Goal: Task Accomplishment & Management: Manage account settings

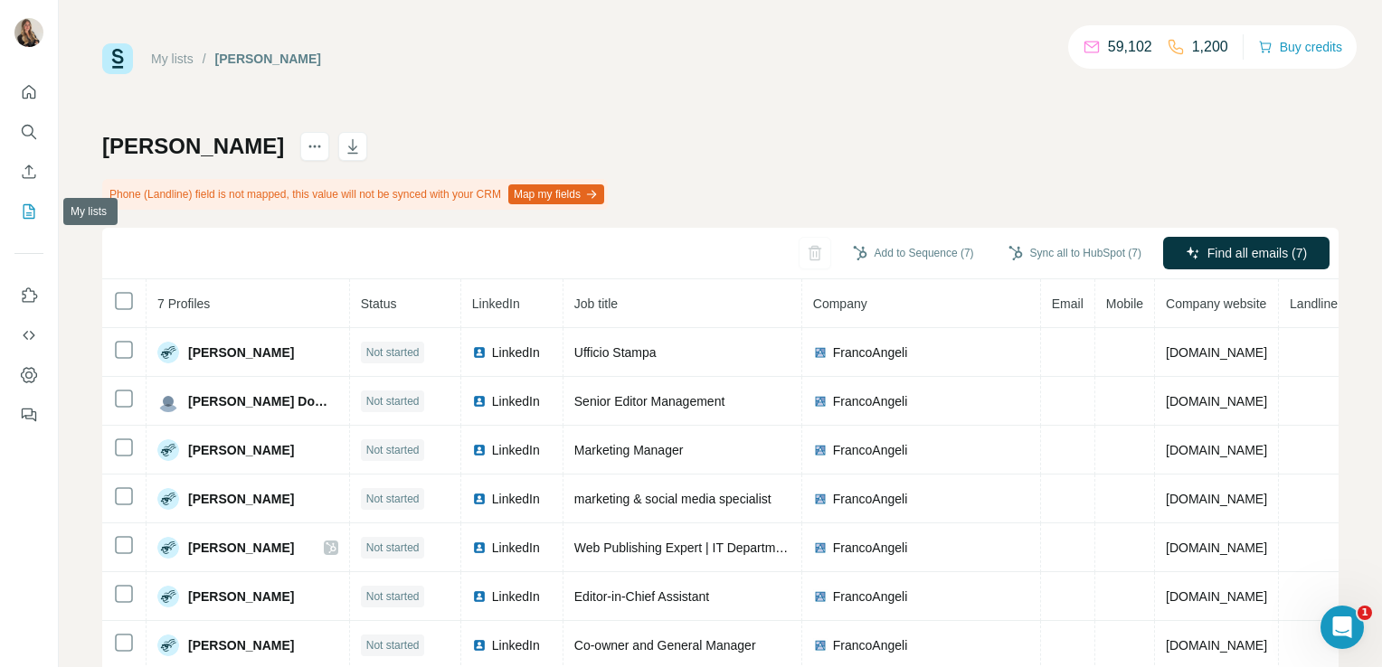
click at [33, 220] on icon "My lists" at bounding box center [29, 212] width 18 height 18
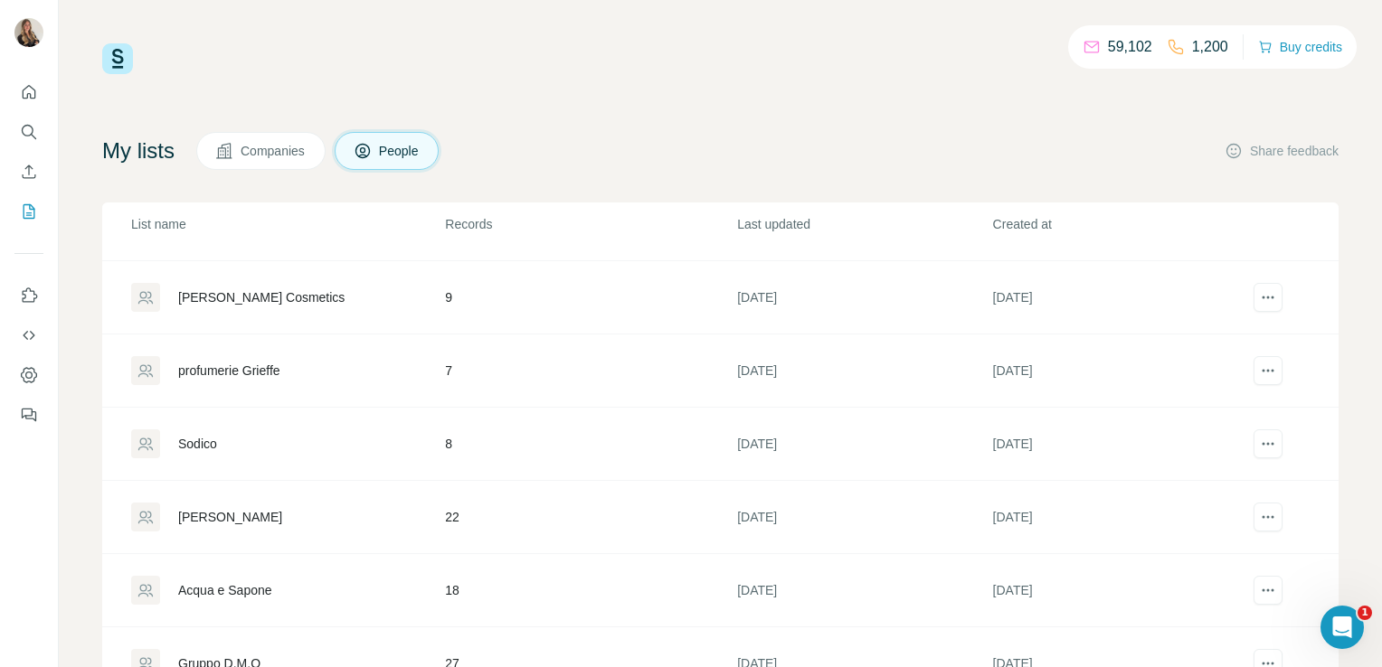
scroll to position [1382, 0]
click at [204, 431] on div "Sodico" at bounding box center [197, 440] width 39 height 18
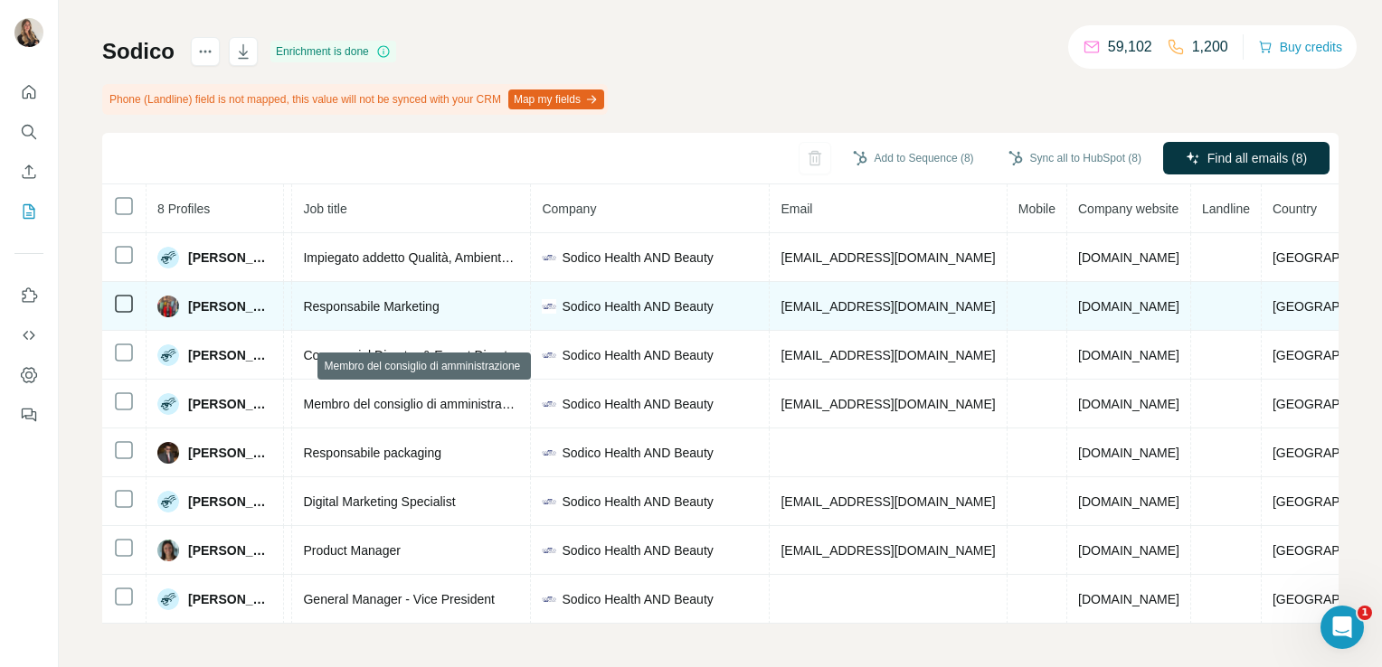
scroll to position [0, 242]
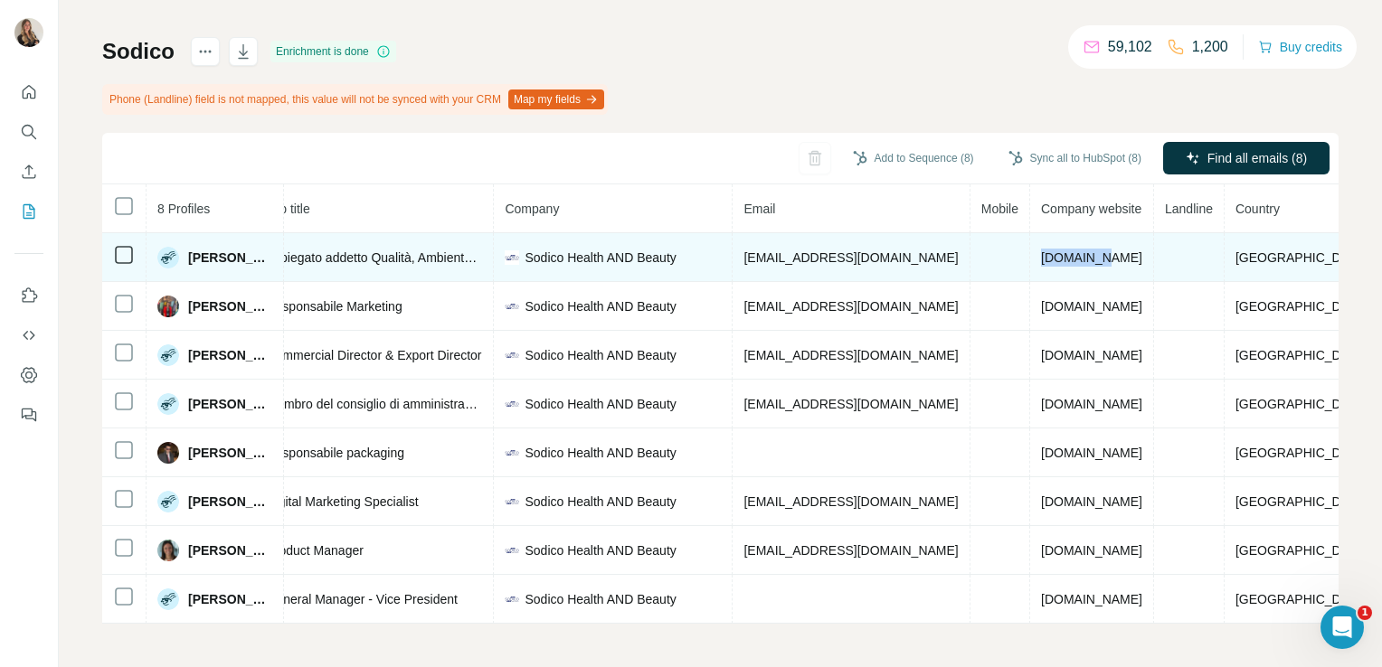
drag, startPoint x: 1085, startPoint y: 251, endPoint x: 1024, endPoint y: 251, distance: 61.5
click at [1030, 251] on td "[DOMAIN_NAME]" at bounding box center [1092, 257] width 124 height 49
copy span "[DOMAIN_NAME]"
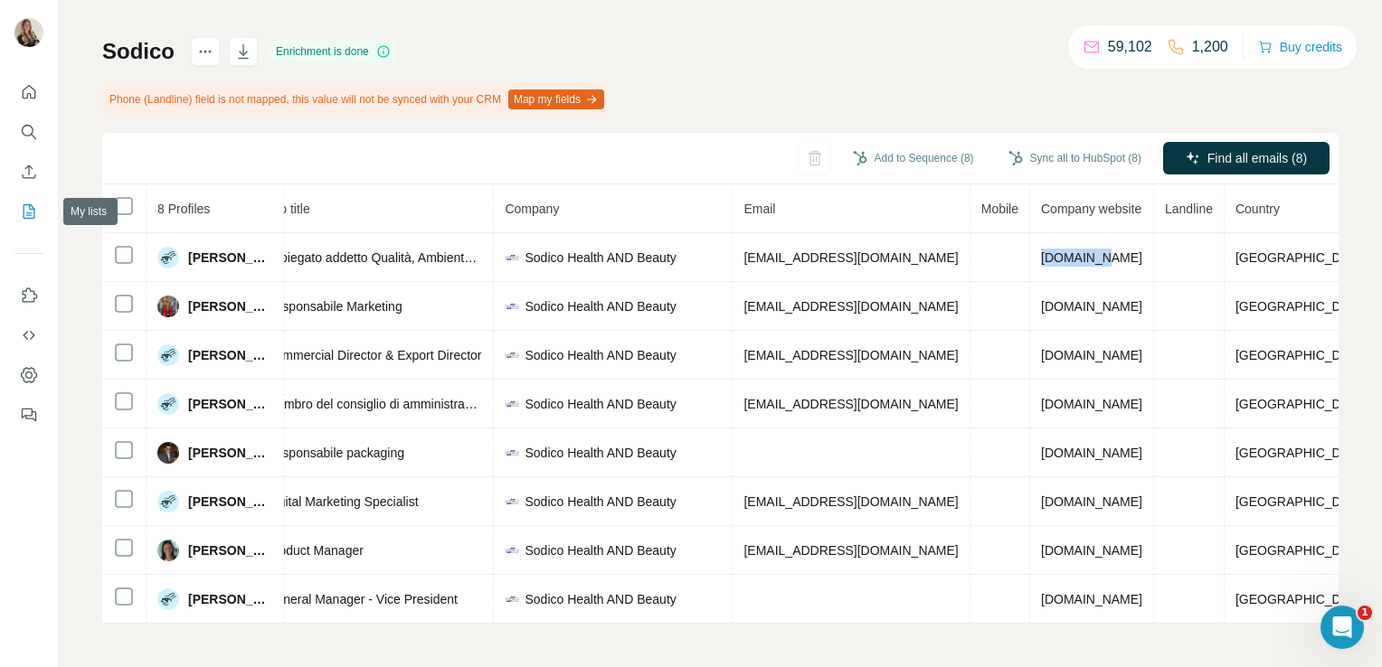
click at [24, 220] on icon "My lists" at bounding box center [29, 212] width 18 height 18
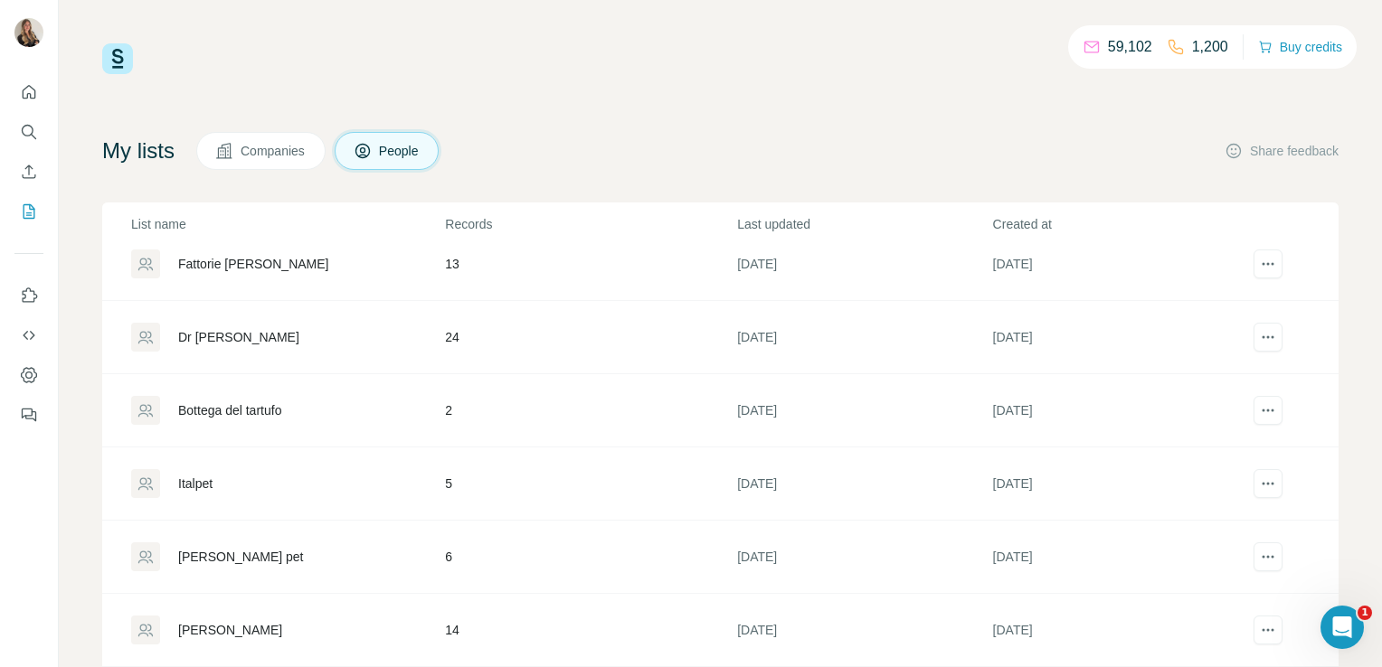
scroll to position [695, 0]
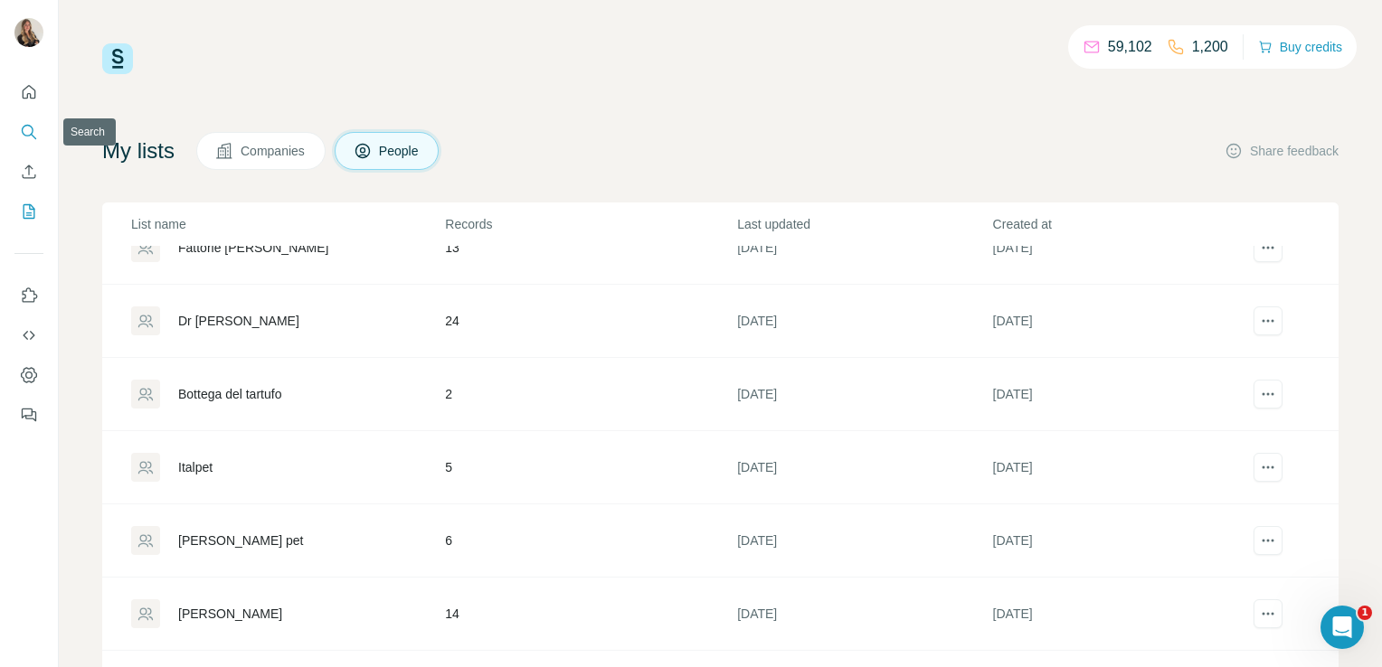
click at [30, 128] on icon "Search" at bounding box center [29, 132] width 18 height 18
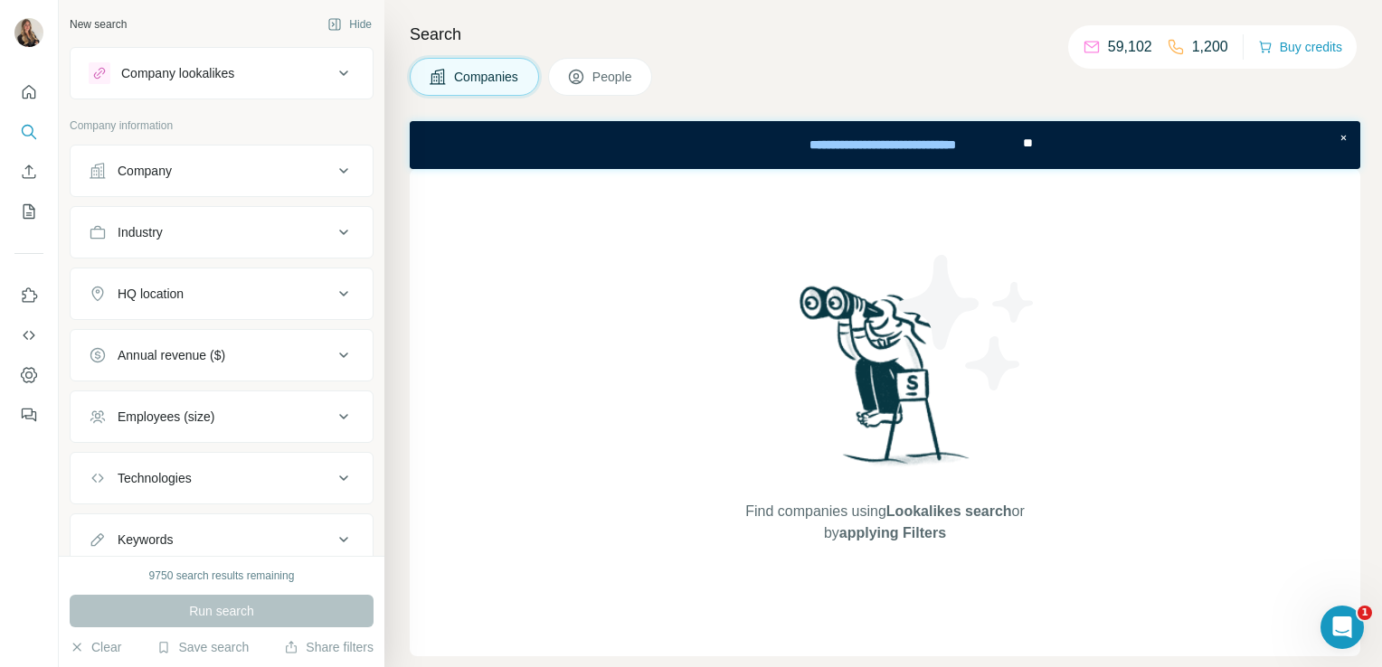
click at [131, 183] on button "Company" at bounding box center [222, 170] width 302 height 43
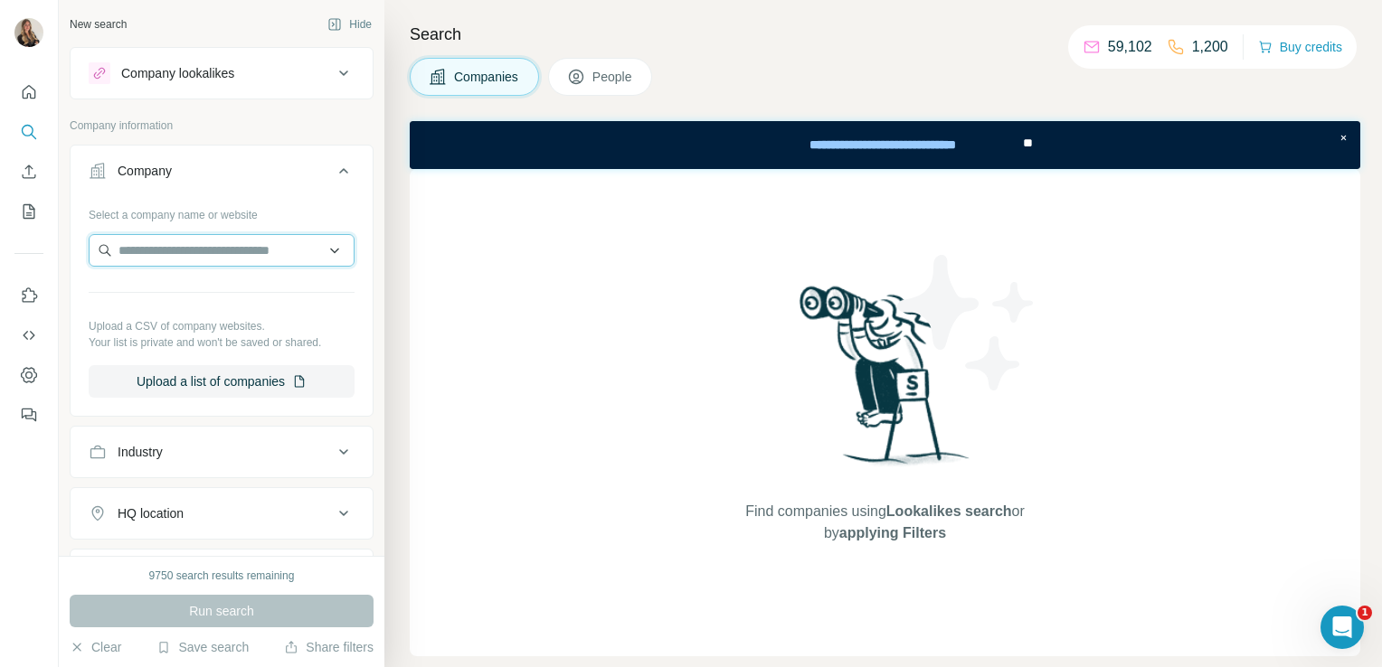
click at [142, 245] on input "text" at bounding box center [222, 250] width 266 height 33
paste input "**********"
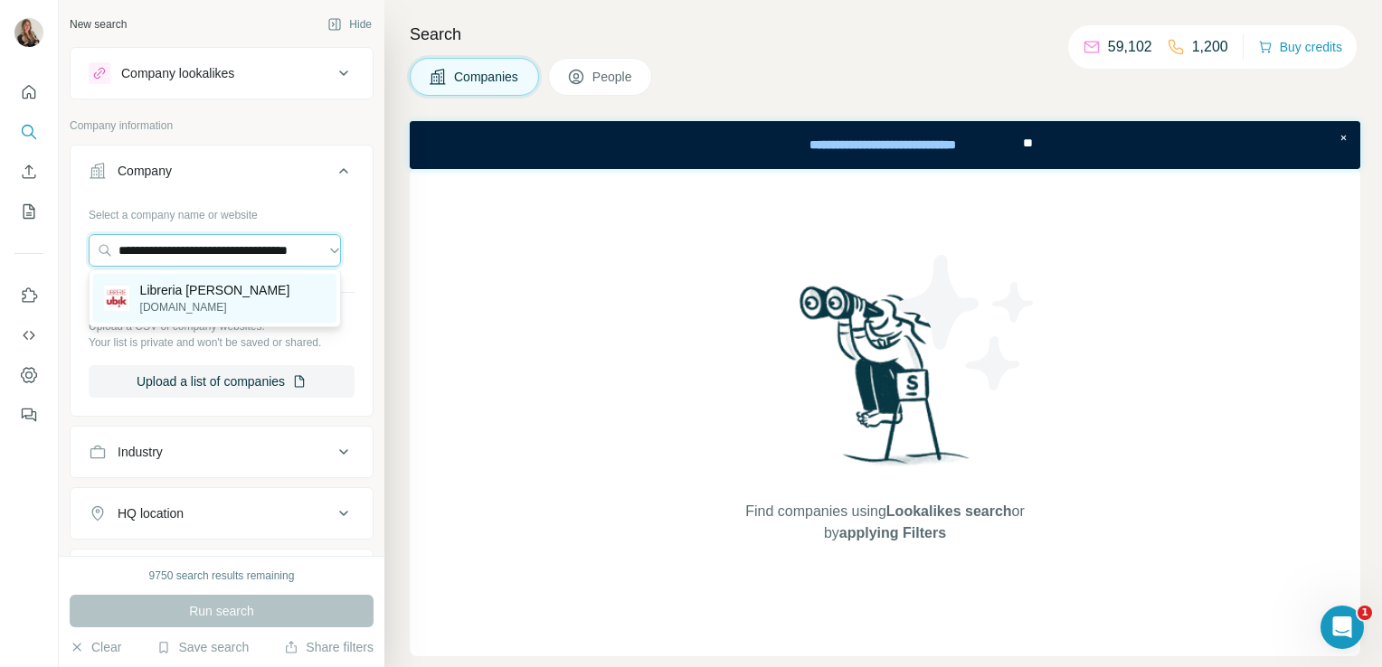
type input "**********"
click at [177, 289] on p "Libreria [PERSON_NAME]" at bounding box center [215, 290] width 150 height 18
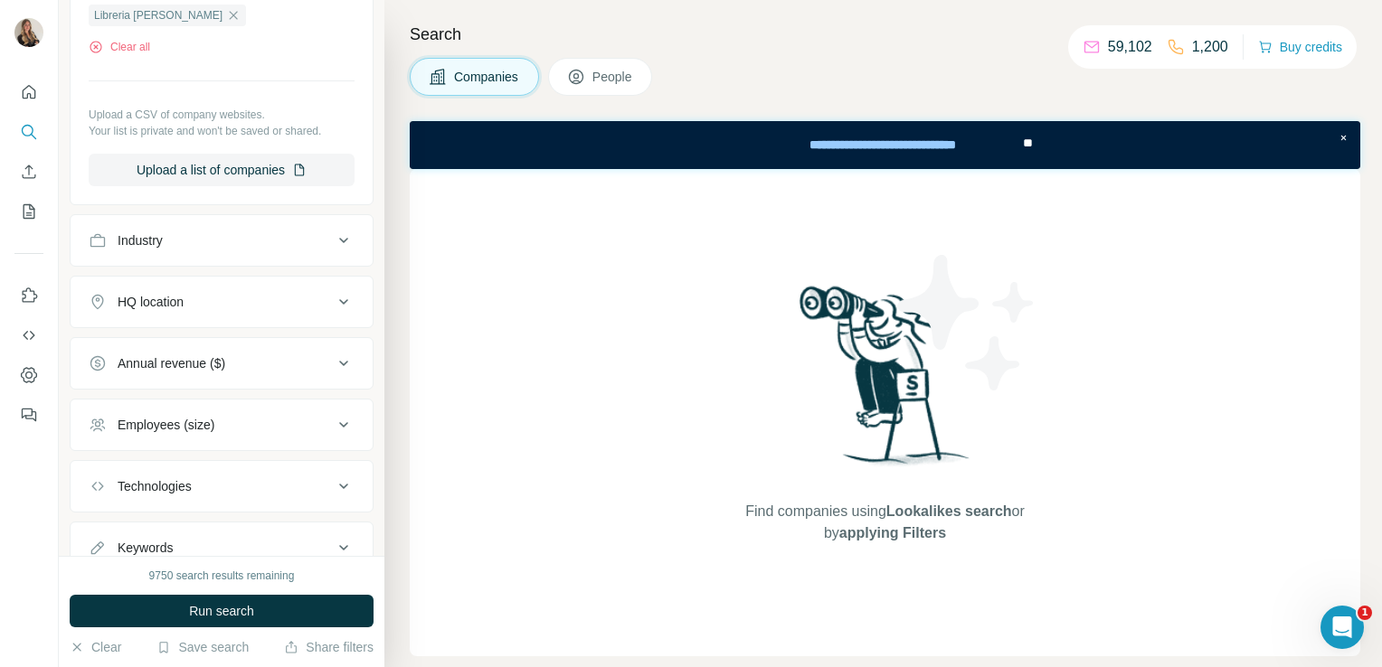
scroll to position [275, 0]
click at [163, 306] on div "HQ location" at bounding box center [151, 301] width 66 height 18
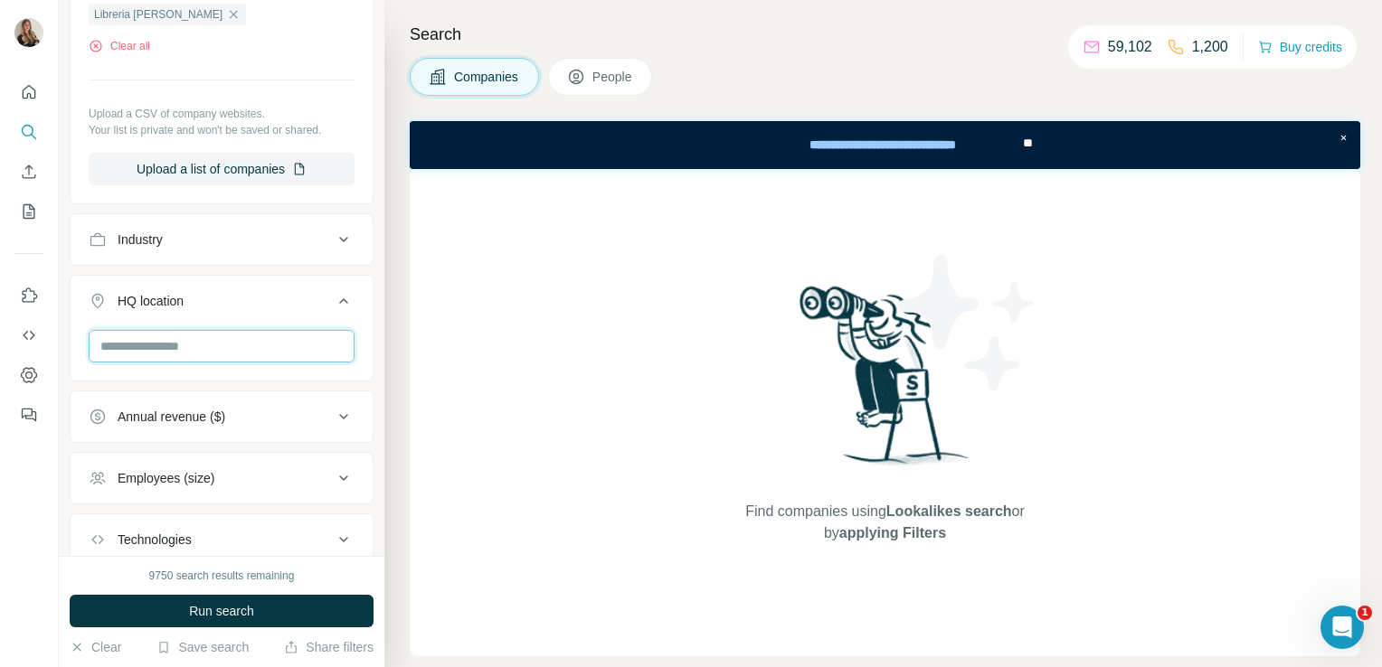
click at [151, 339] on input "text" at bounding box center [222, 346] width 266 height 33
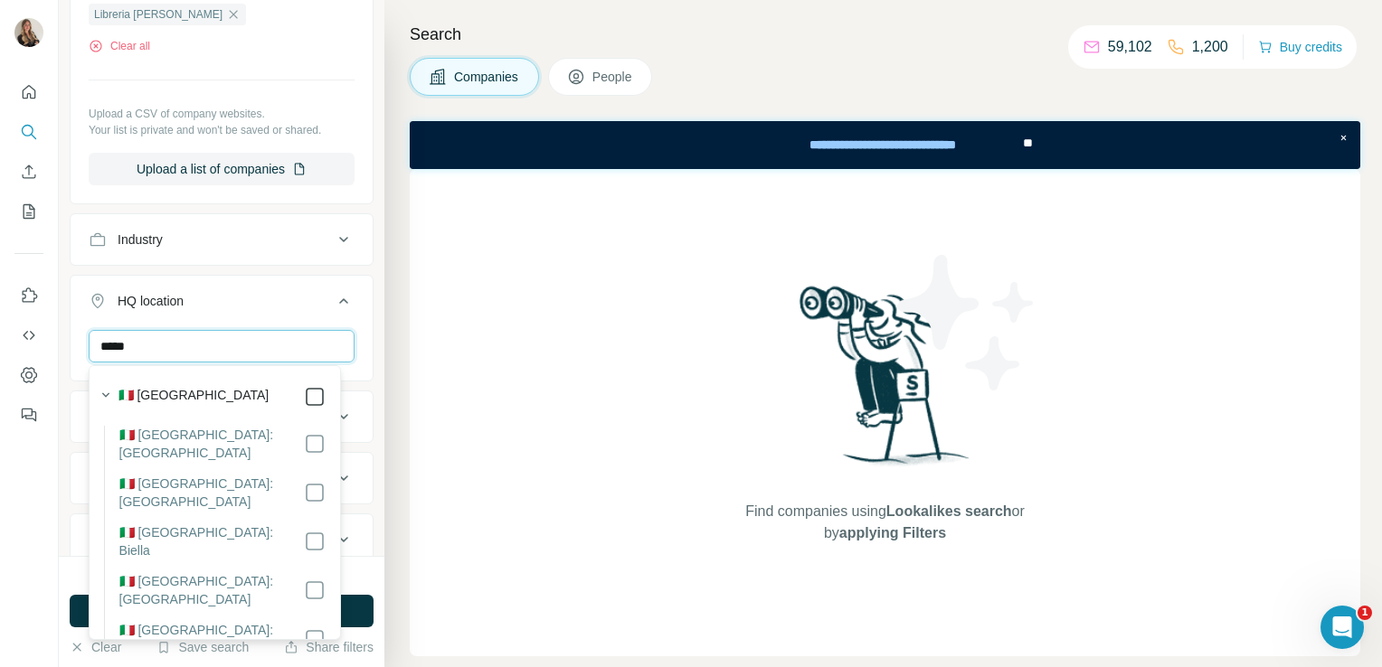
type input "*****"
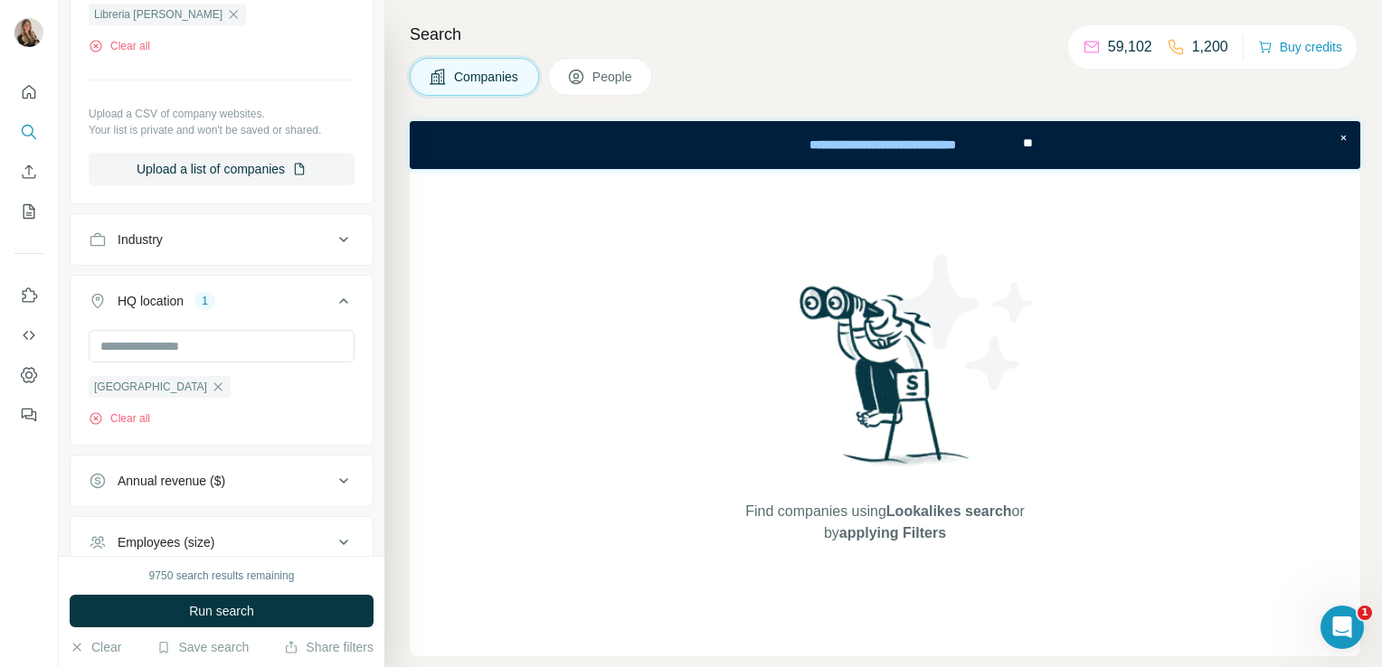
click at [424, 526] on div "Find companies using Lookalikes search or by applying Filters" at bounding box center [885, 412] width 951 height 487
click at [293, 613] on button "Run search" at bounding box center [222, 611] width 304 height 33
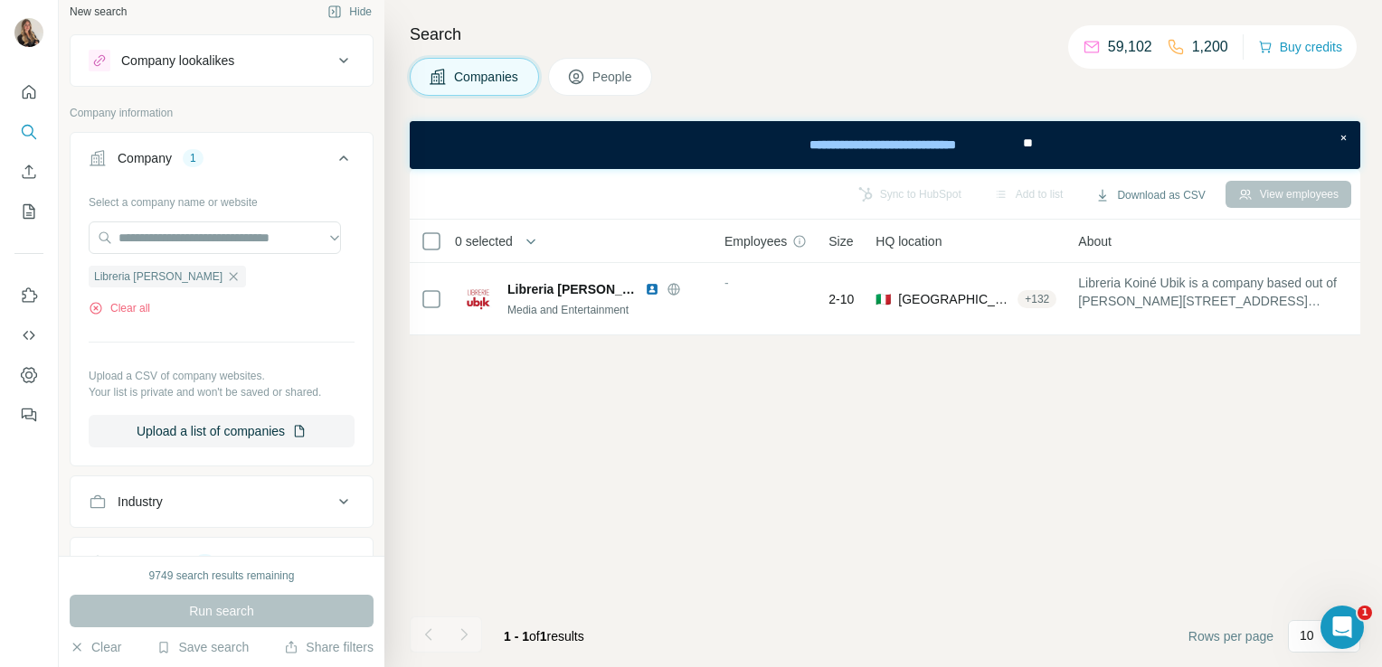
scroll to position [2, 0]
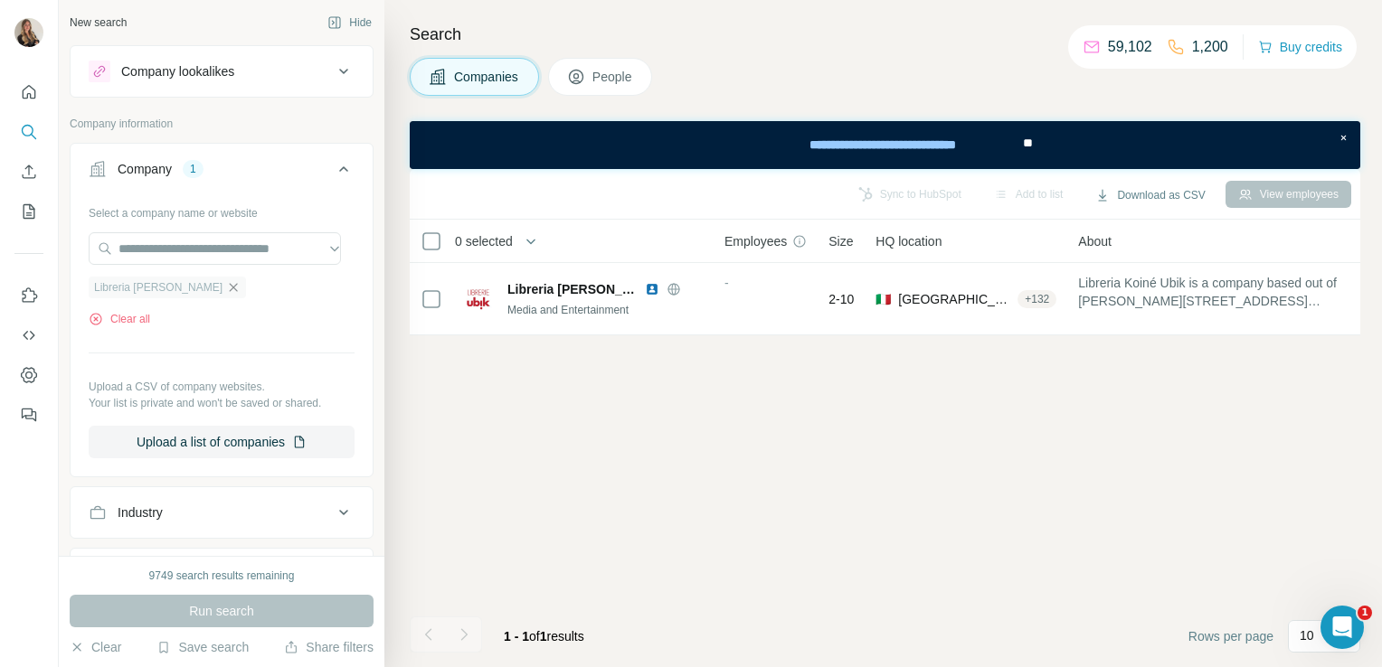
click at [226, 284] on icon "button" at bounding box center [233, 287] width 14 height 14
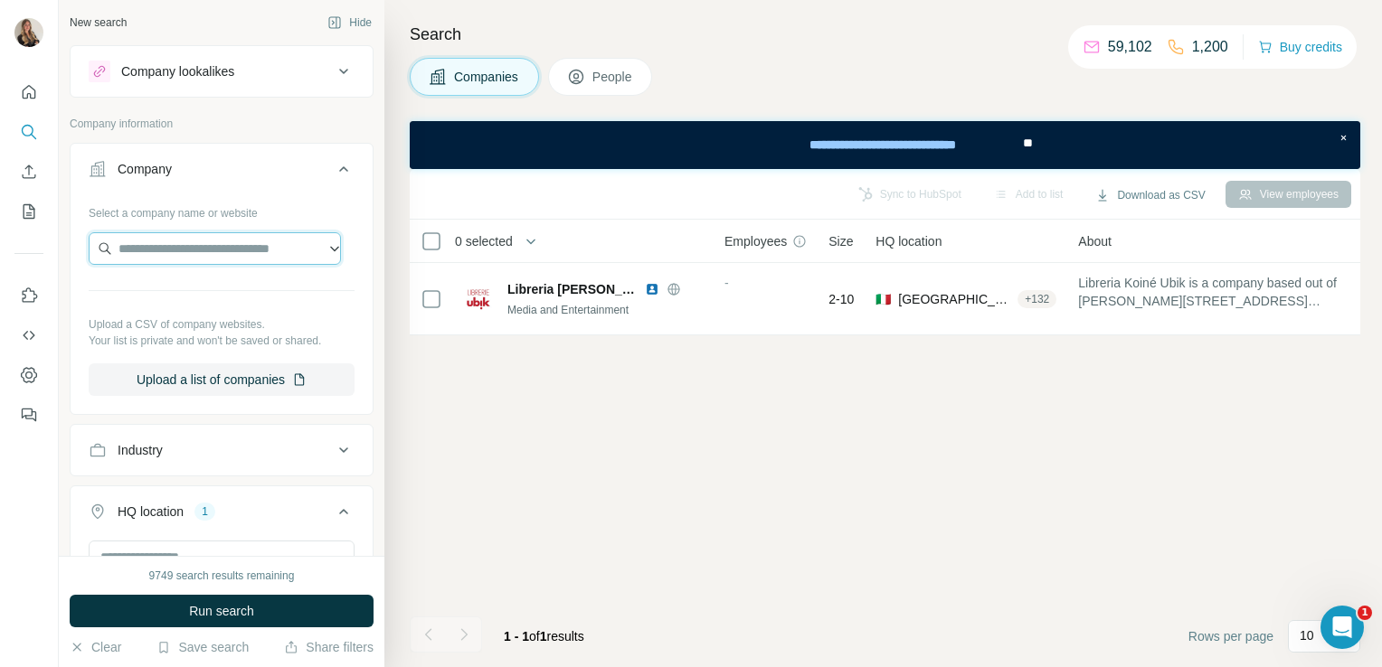
click at [181, 247] on input "text" at bounding box center [215, 248] width 252 height 33
paste input "**********"
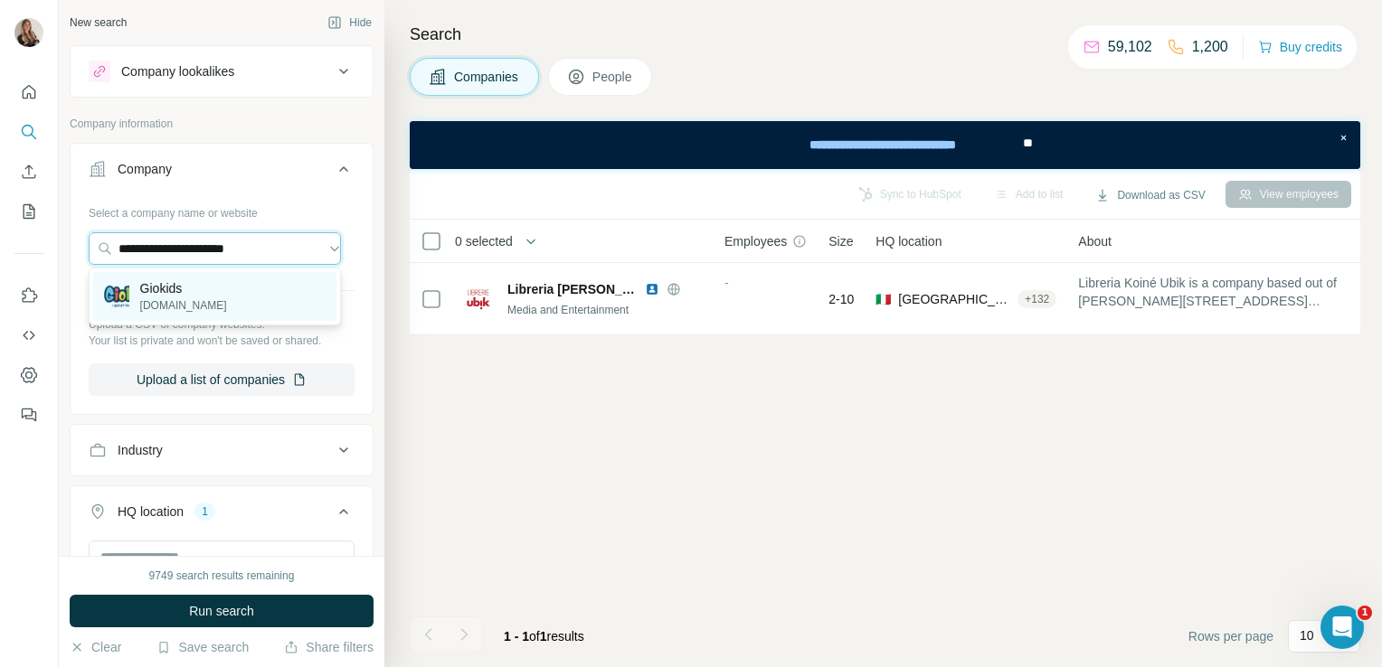
type input "**********"
click at [187, 290] on div "Giokids [DOMAIN_NAME]" at bounding box center [214, 296] width 243 height 49
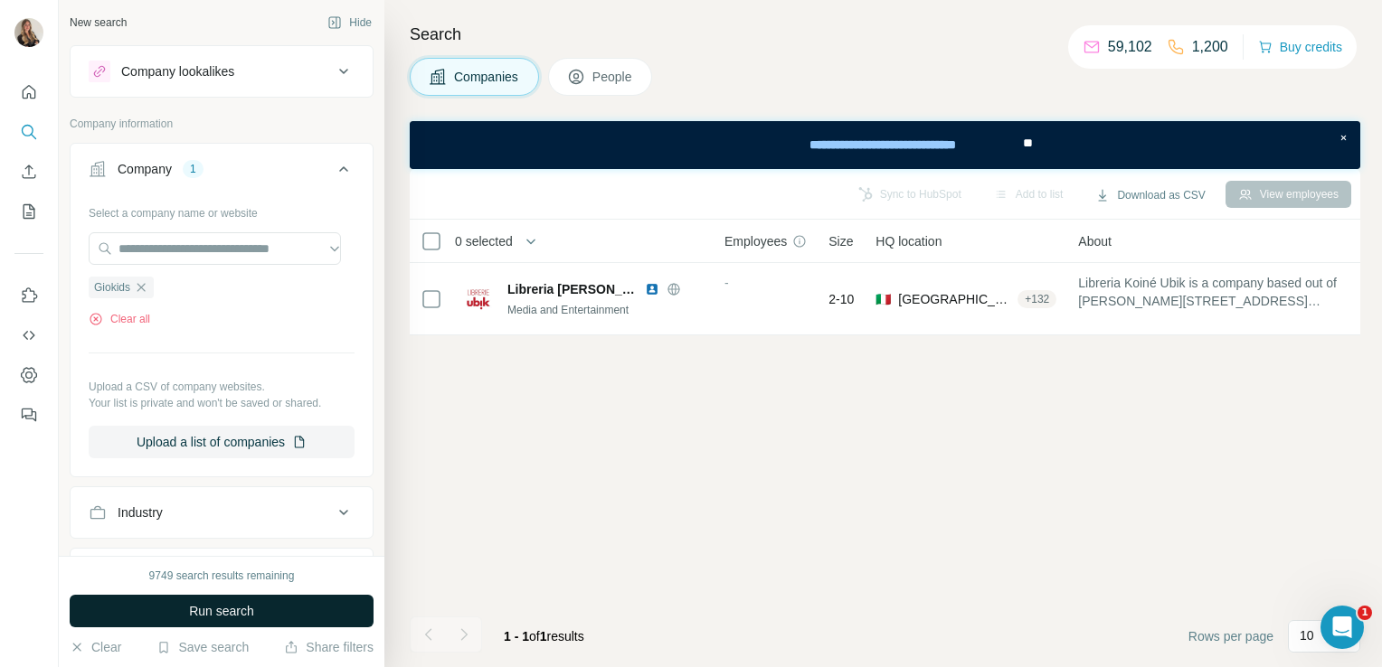
click at [203, 620] on span "Run search" at bounding box center [221, 611] width 65 height 18
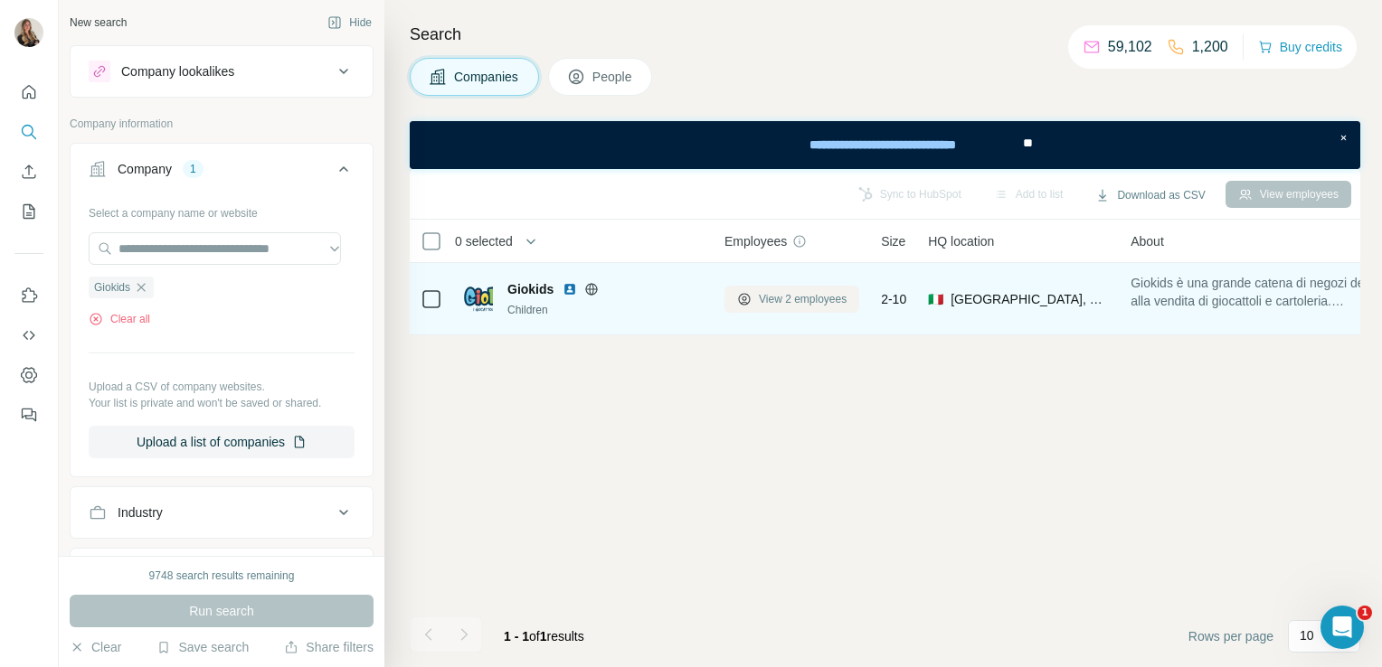
click at [768, 302] on span "View 2 employees" at bounding box center [803, 299] width 88 height 16
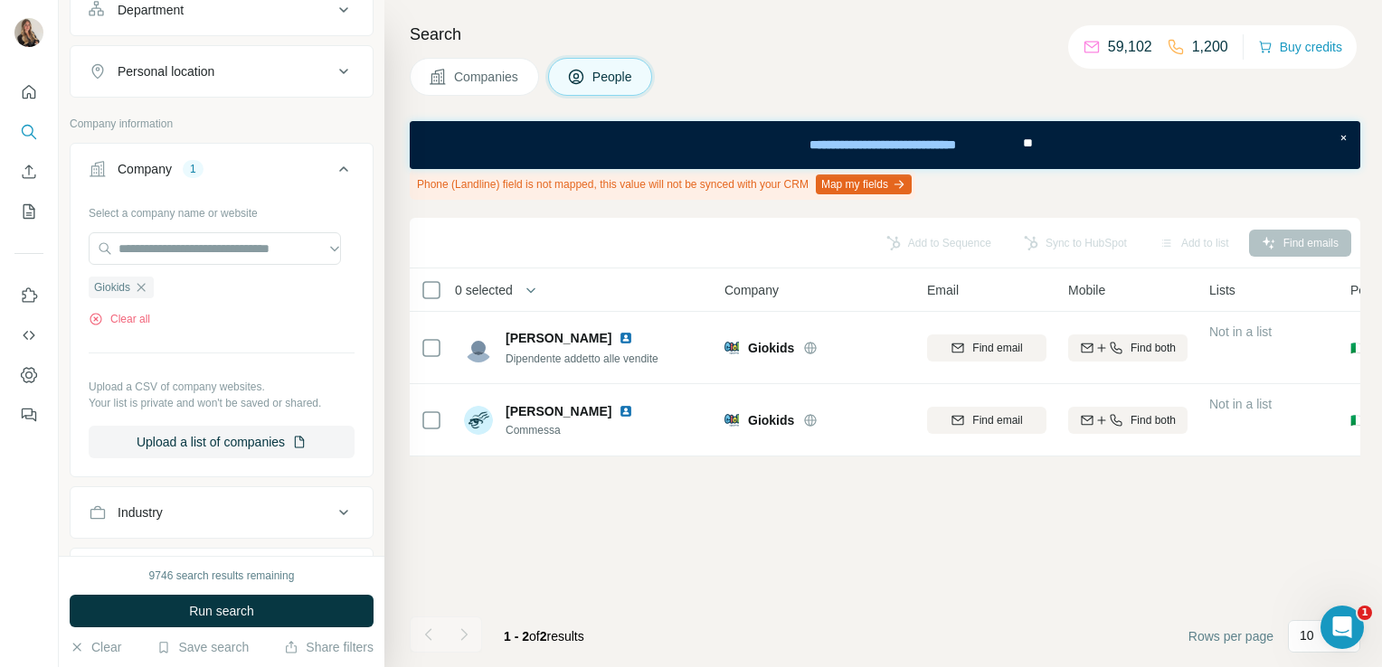
scroll to position [285, 0]
click at [141, 284] on icon "button" at bounding box center [141, 286] width 8 height 8
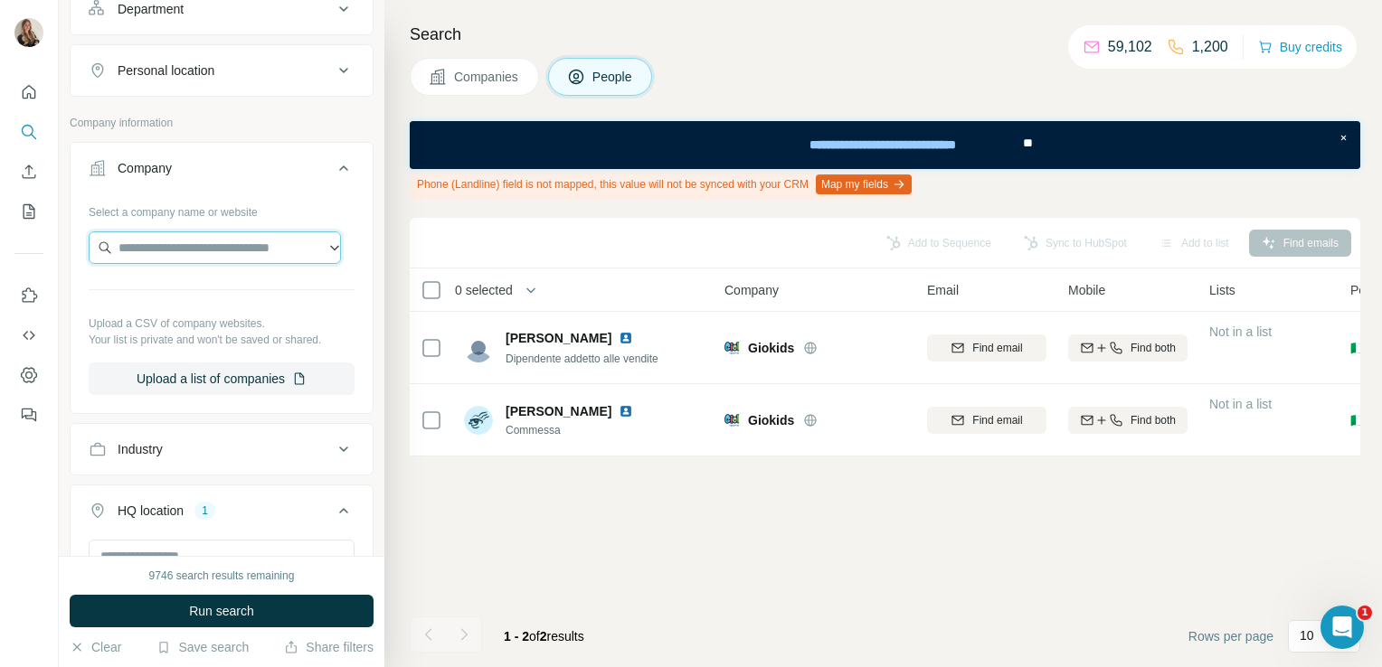
click at [141, 244] on input "text" at bounding box center [215, 248] width 252 height 33
paste input "**********"
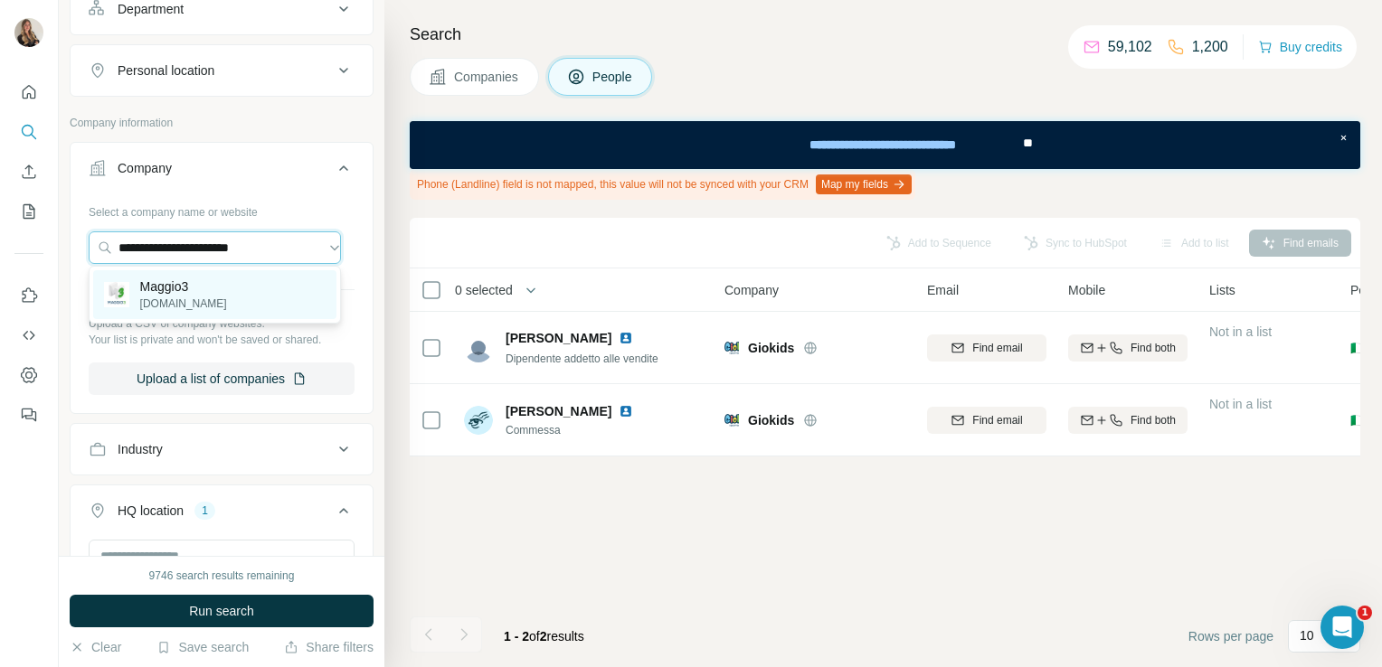
type input "**********"
click at [153, 301] on p "[DOMAIN_NAME]" at bounding box center [183, 304] width 87 height 16
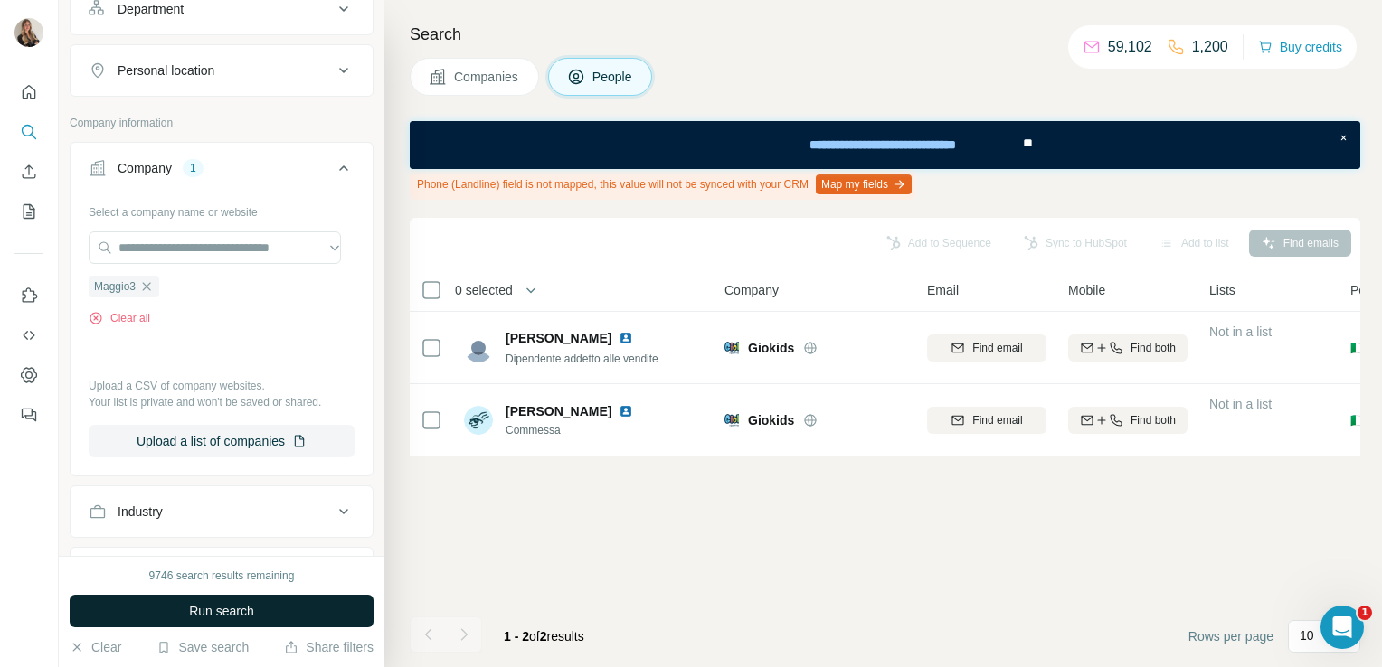
click at [201, 620] on span "Run search" at bounding box center [221, 611] width 65 height 18
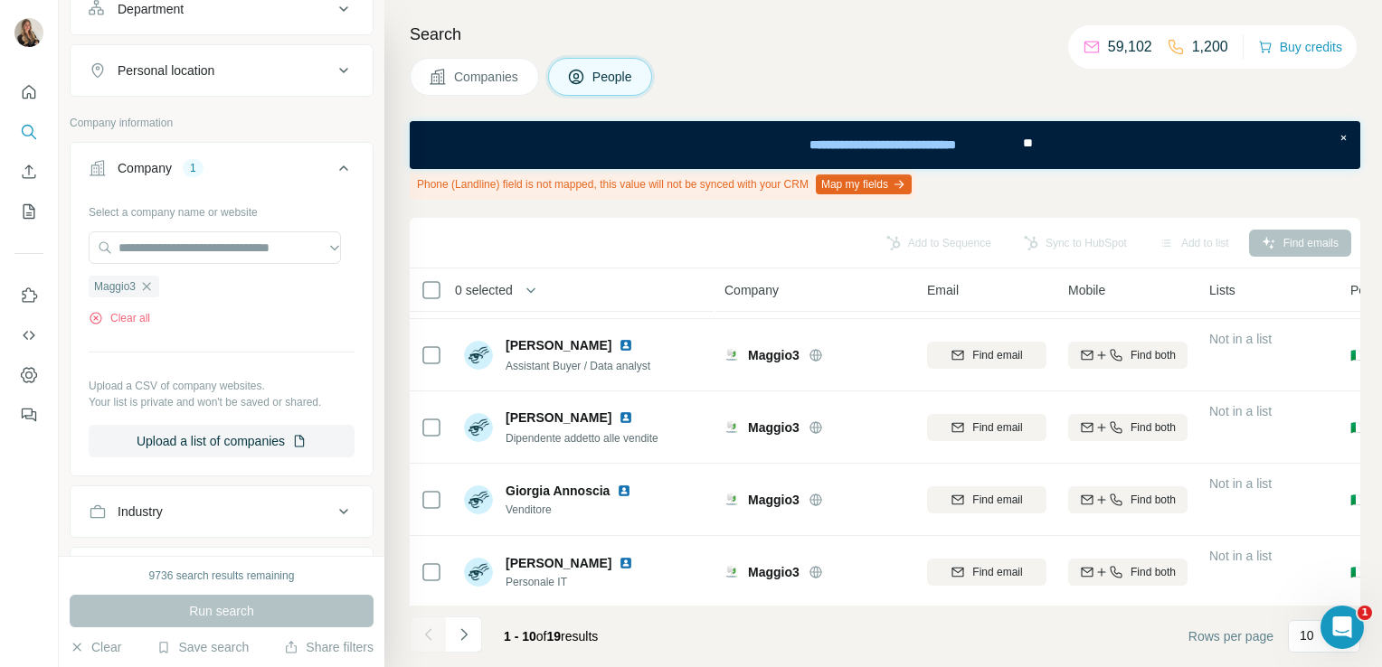
scroll to position [438, 0]
click at [520, 75] on span "Companies" at bounding box center [487, 77] width 66 height 18
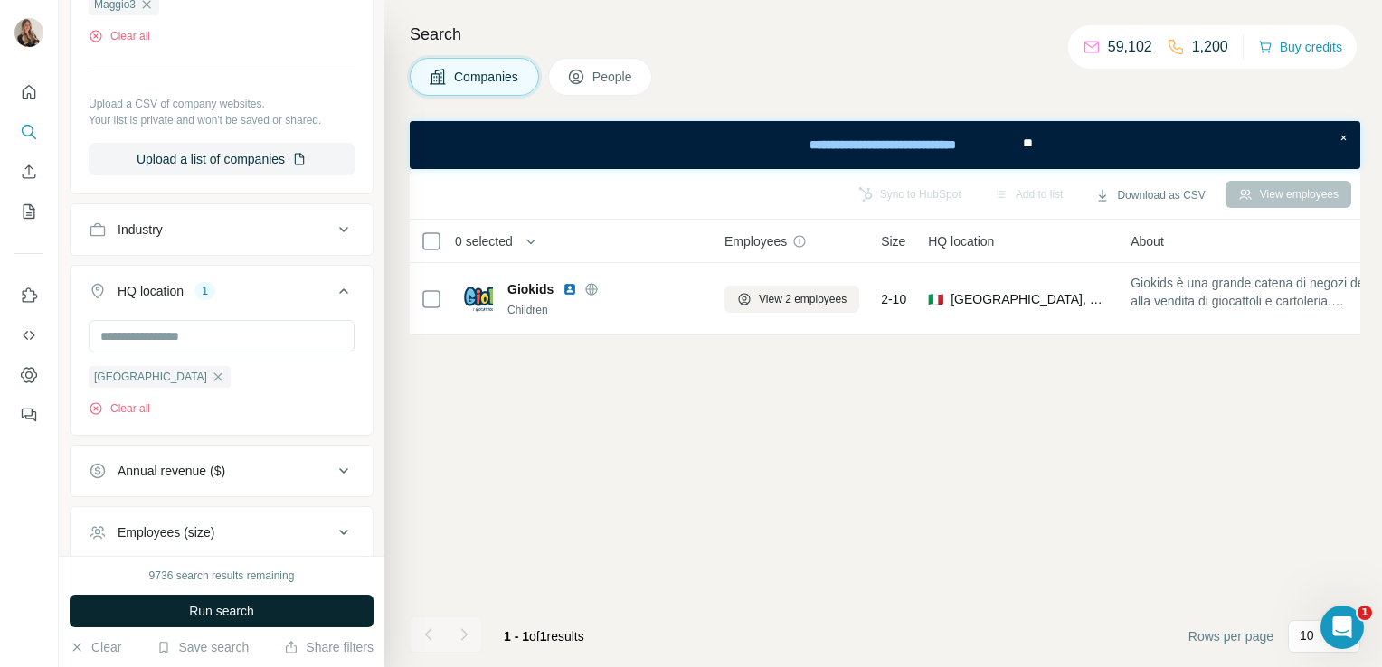
click at [262, 609] on button "Run search" at bounding box center [222, 611] width 304 height 33
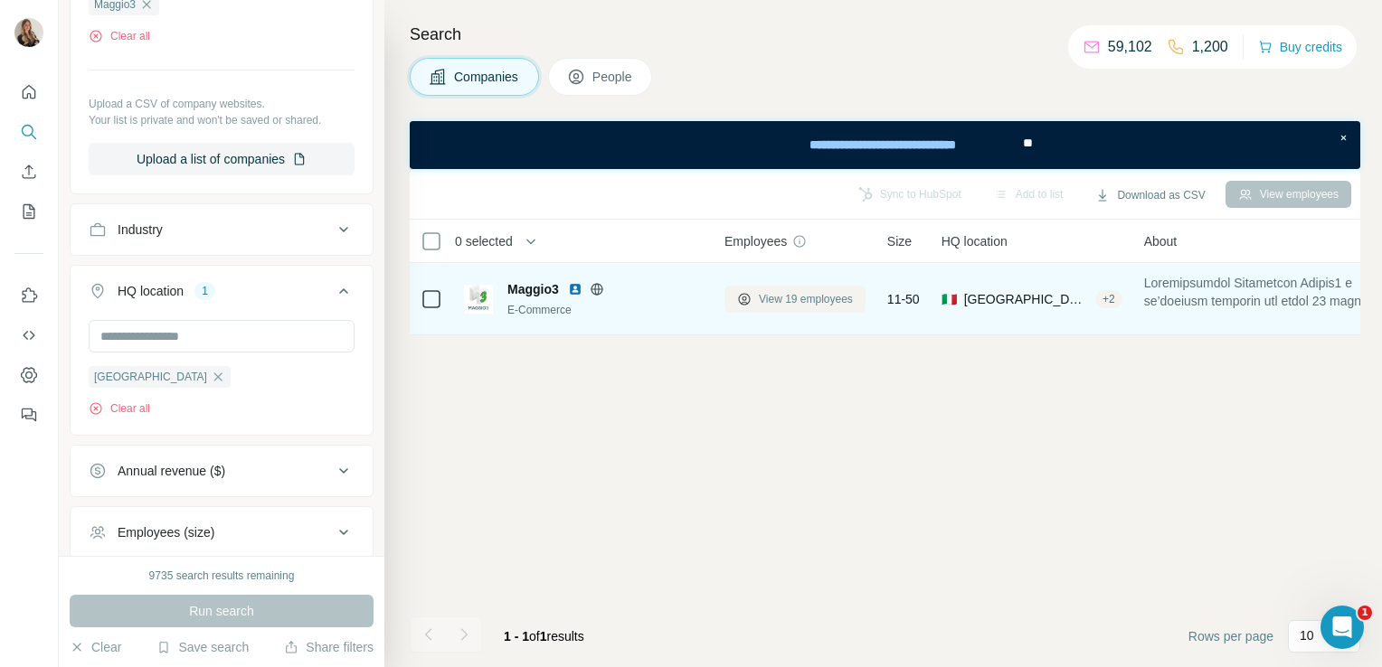
click at [800, 306] on span "View 19 employees" at bounding box center [806, 299] width 94 height 16
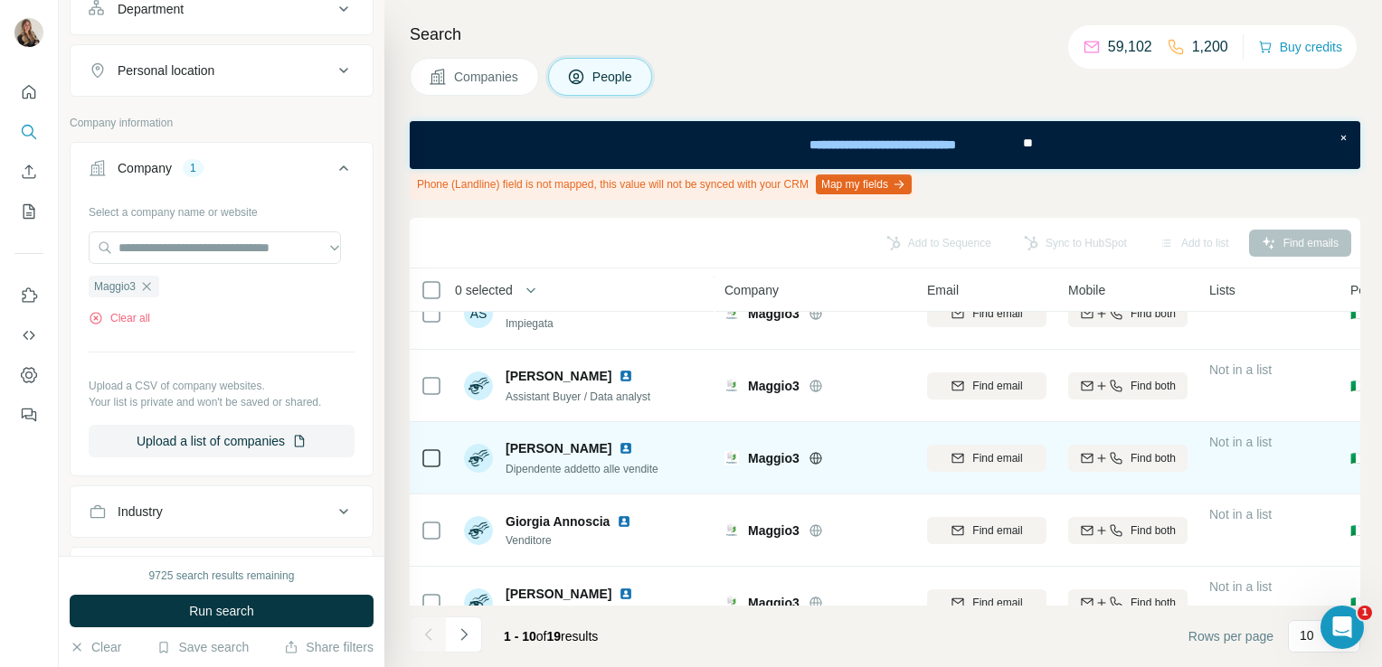
scroll to position [438, 0]
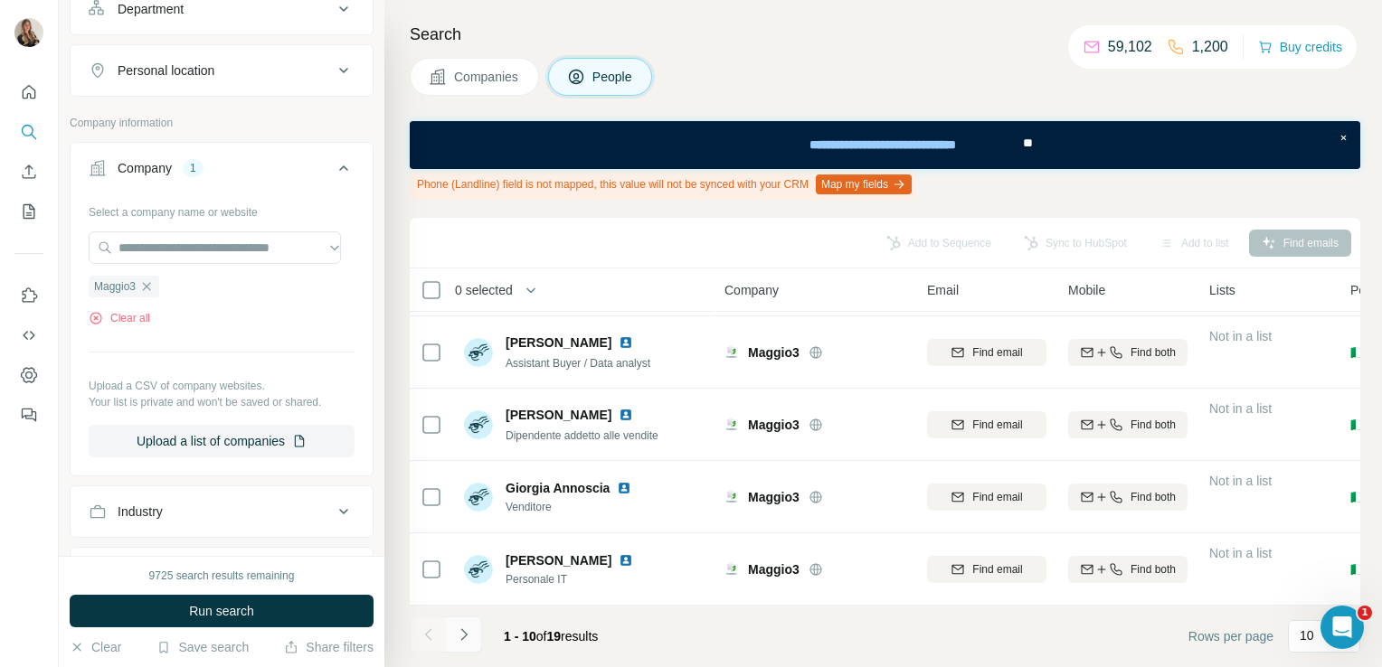
click at [470, 639] on icon "Navigate to next page" at bounding box center [464, 635] width 18 height 18
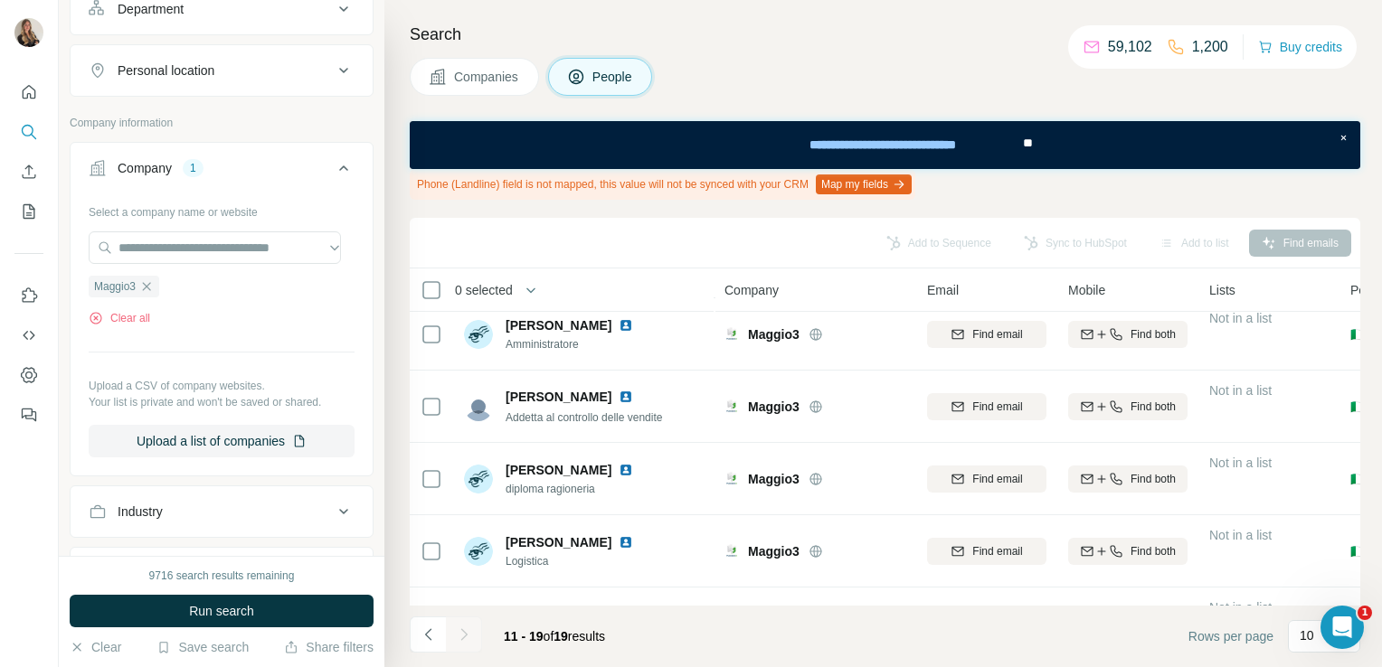
scroll to position [365, 0]
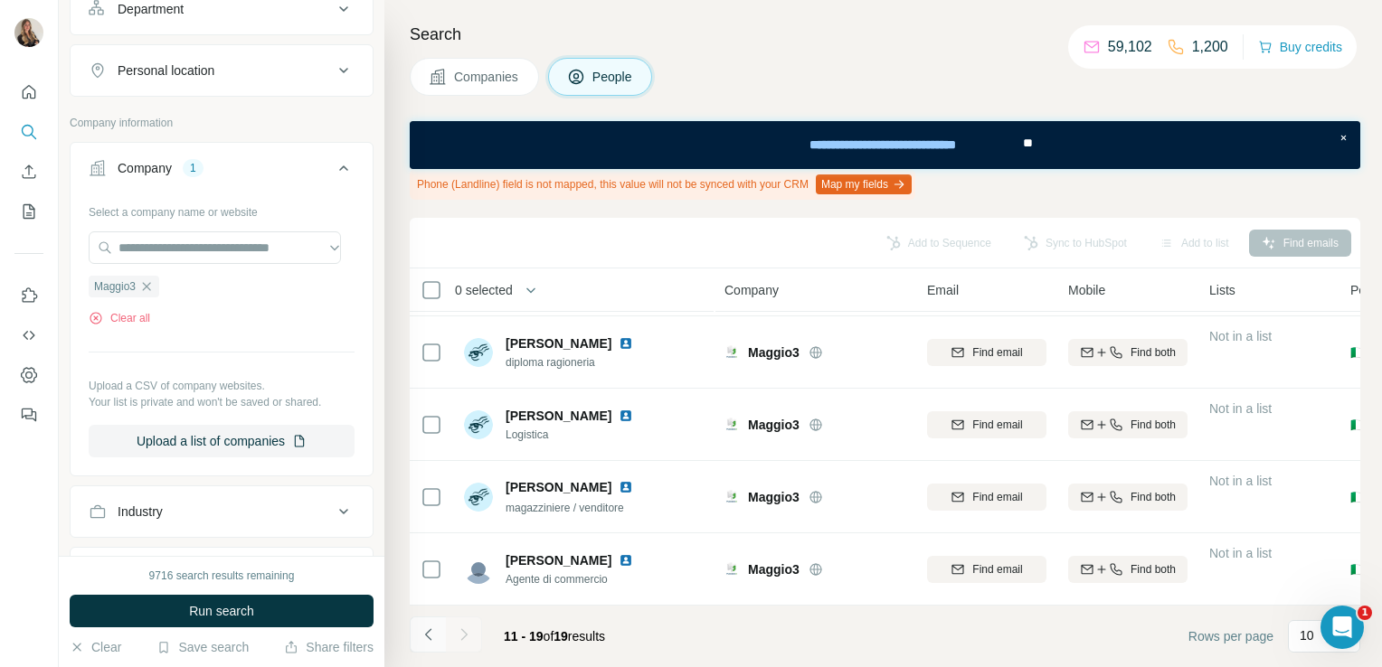
click at [431, 638] on icon "Navigate to previous page" at bounding box center [429, 635] width 18 height 18
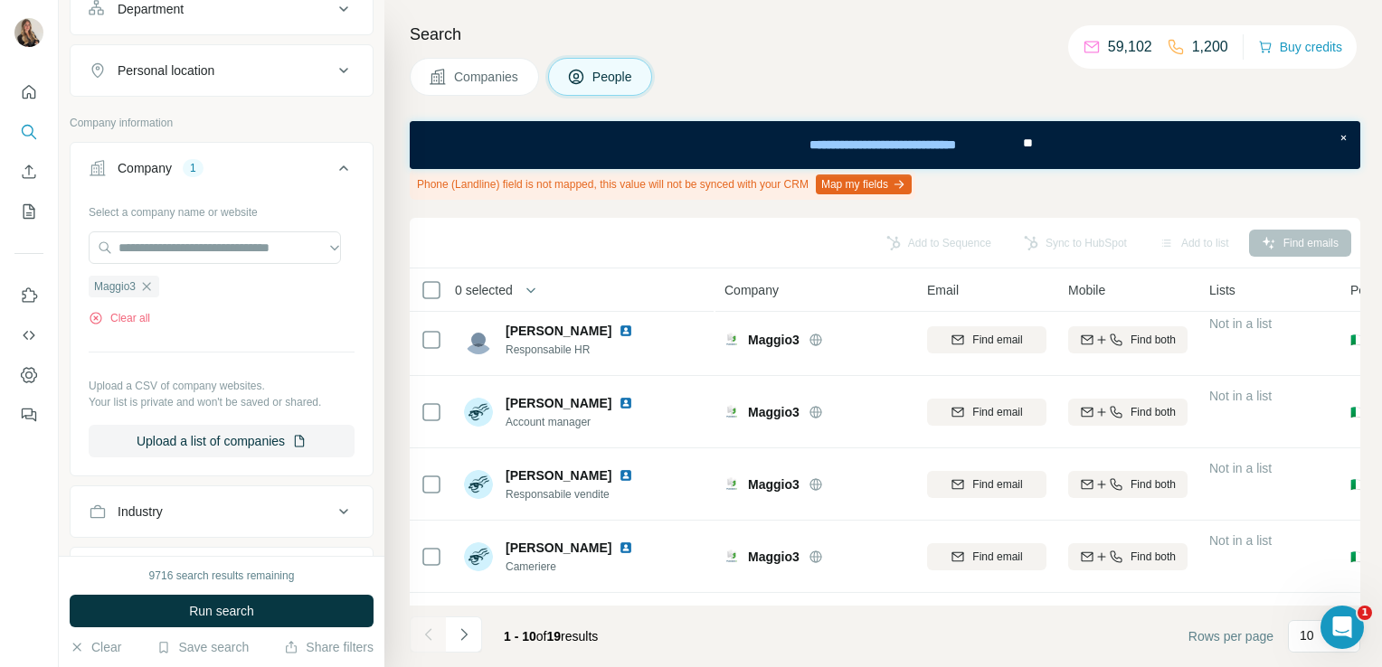
scroll to position [0, 0]
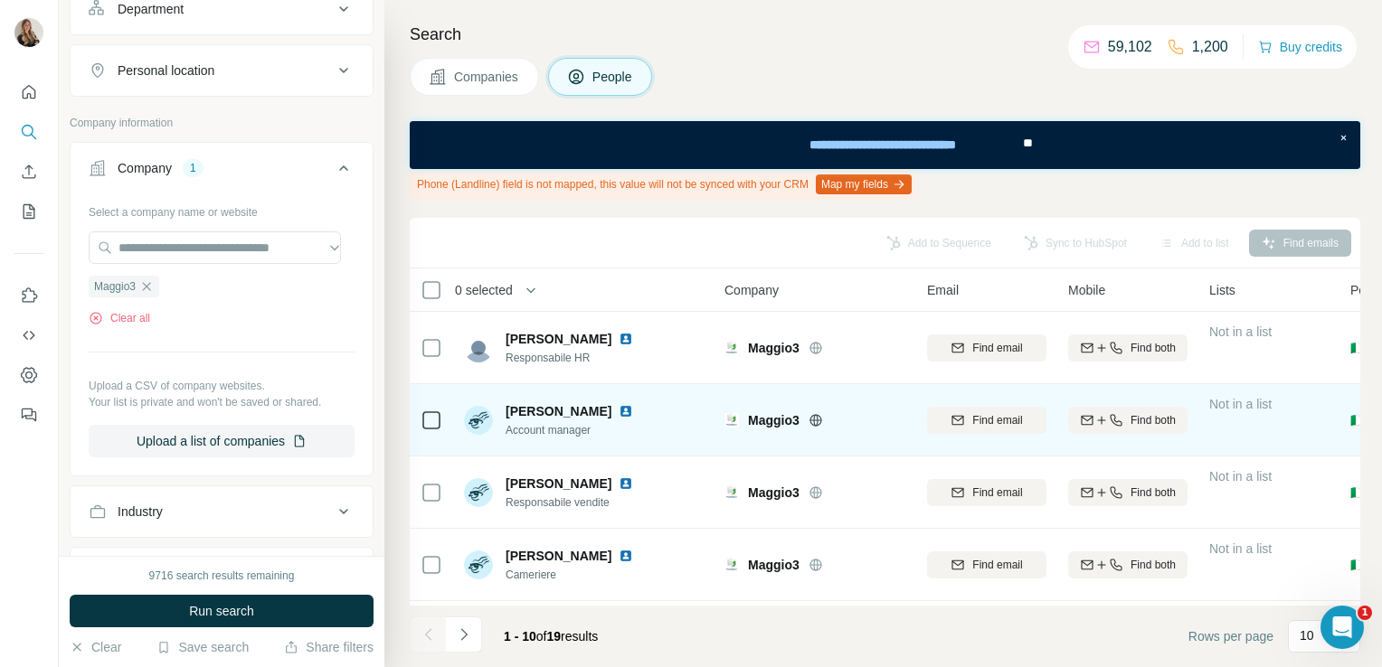
click at [633, 410] on img at bounding box center [626, 411] width 14 height 14
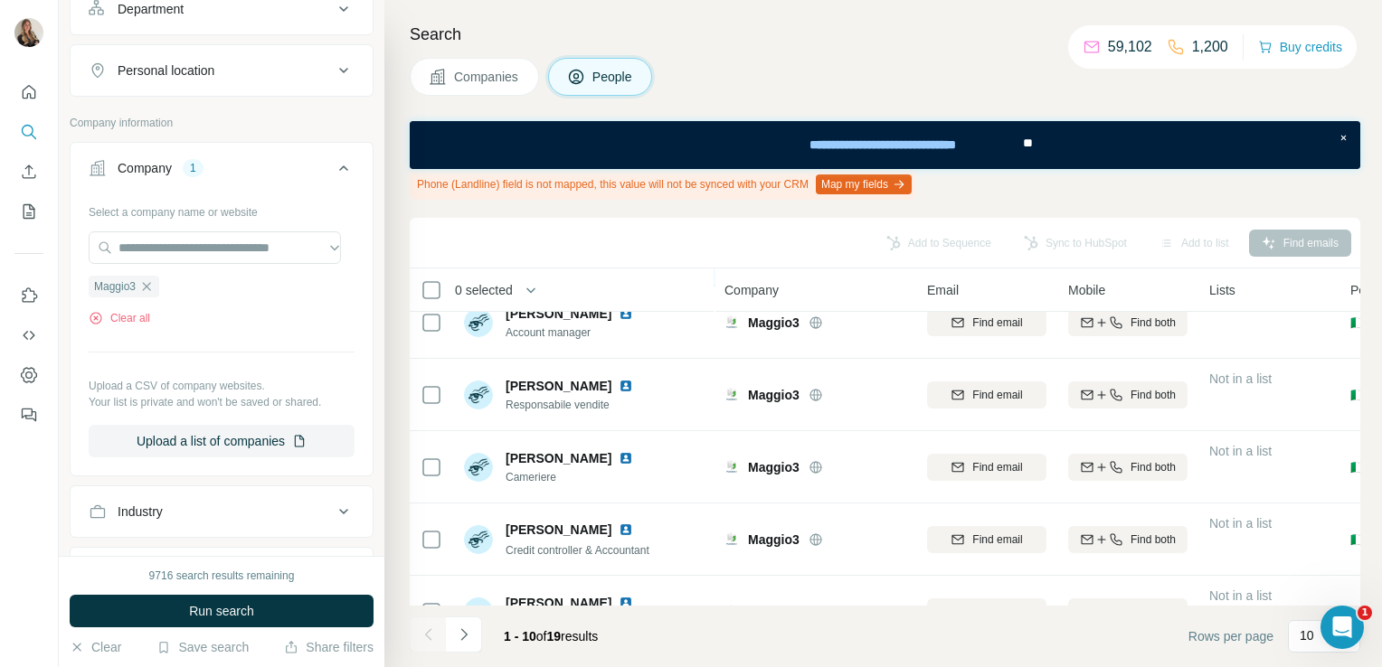
scroll to position [250, 0]
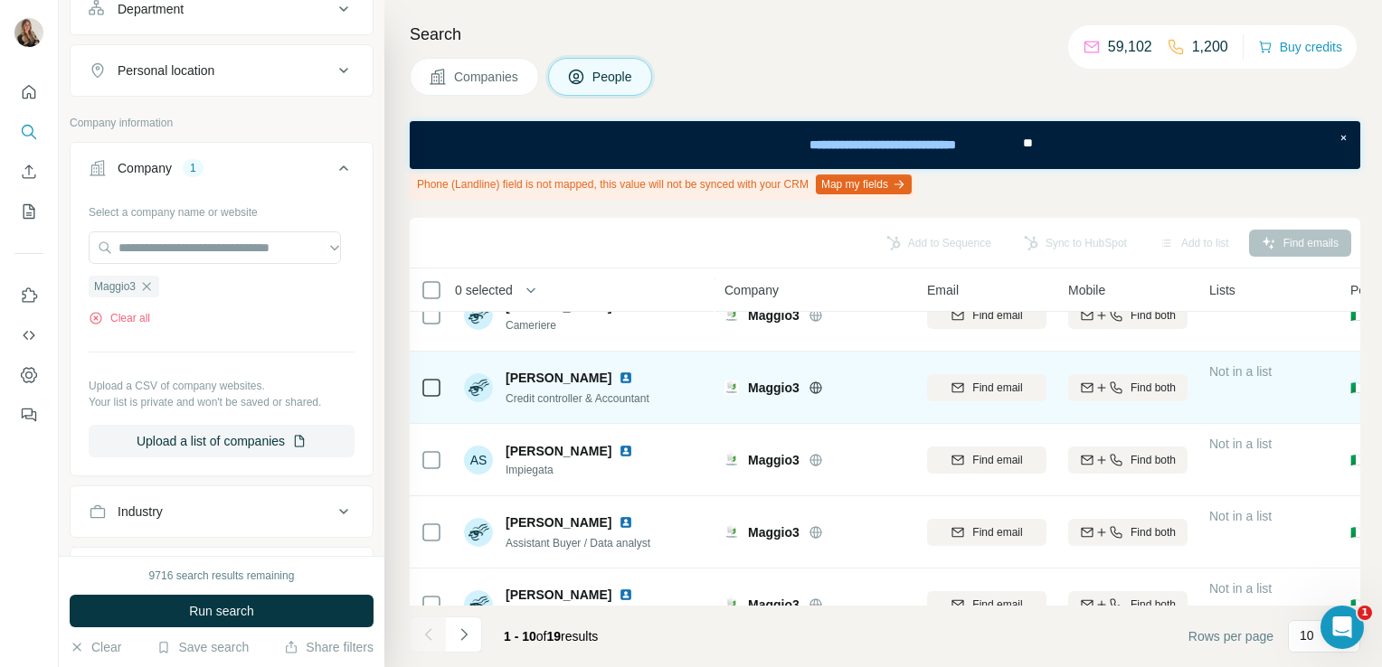
click at [619, 374] on img at bounding box center [626, 378] width 14 height 14
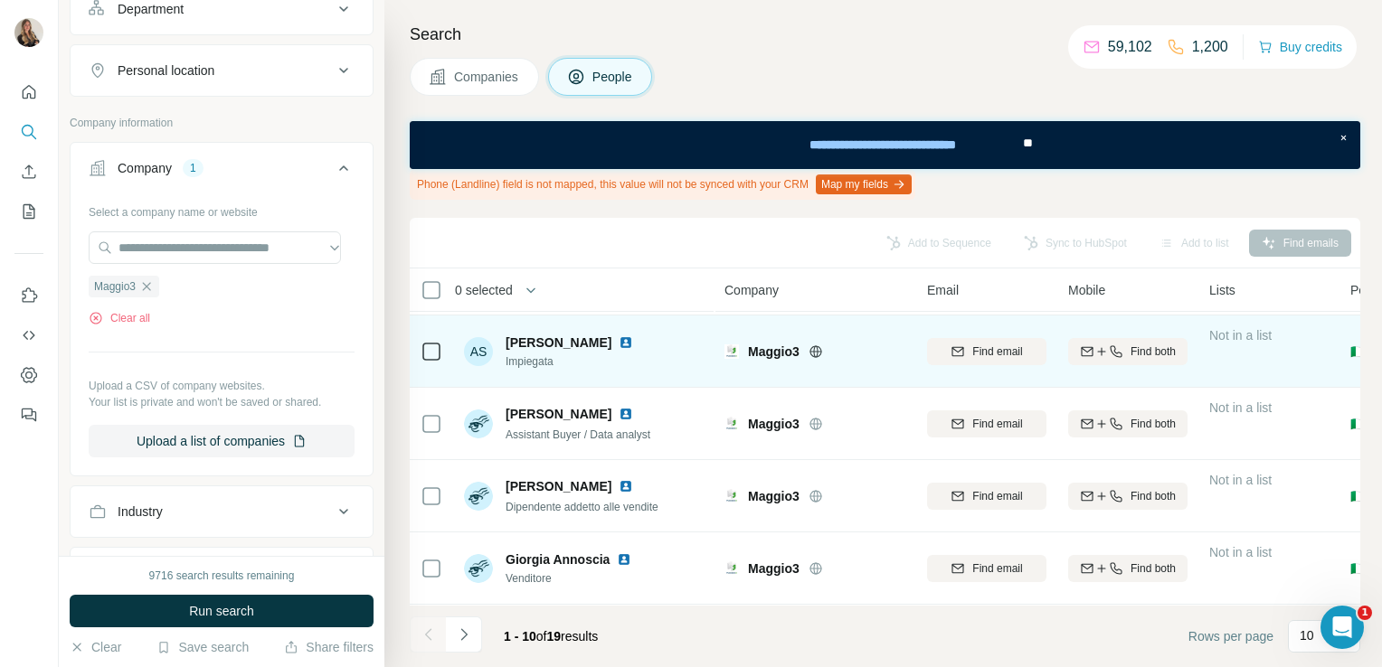
scroll to position [360, 0]
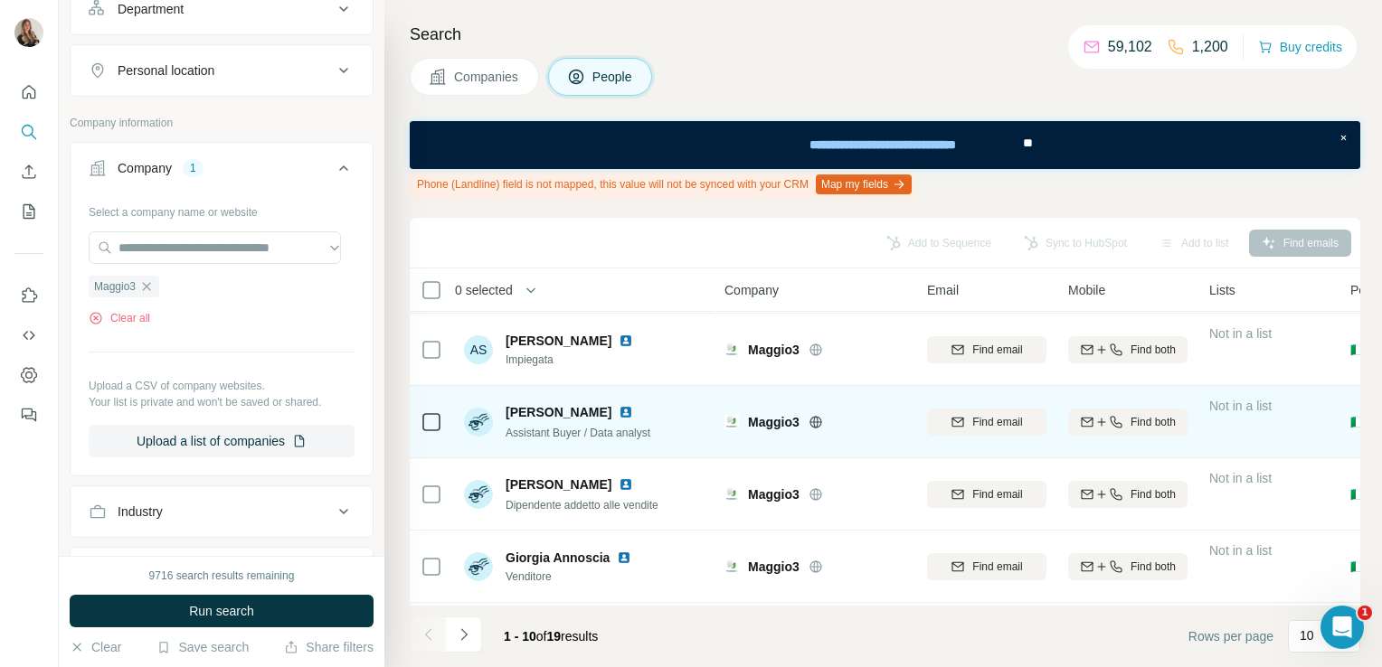
click at [628, 410] on img at bounding box center [626, 412] width 14 height 14
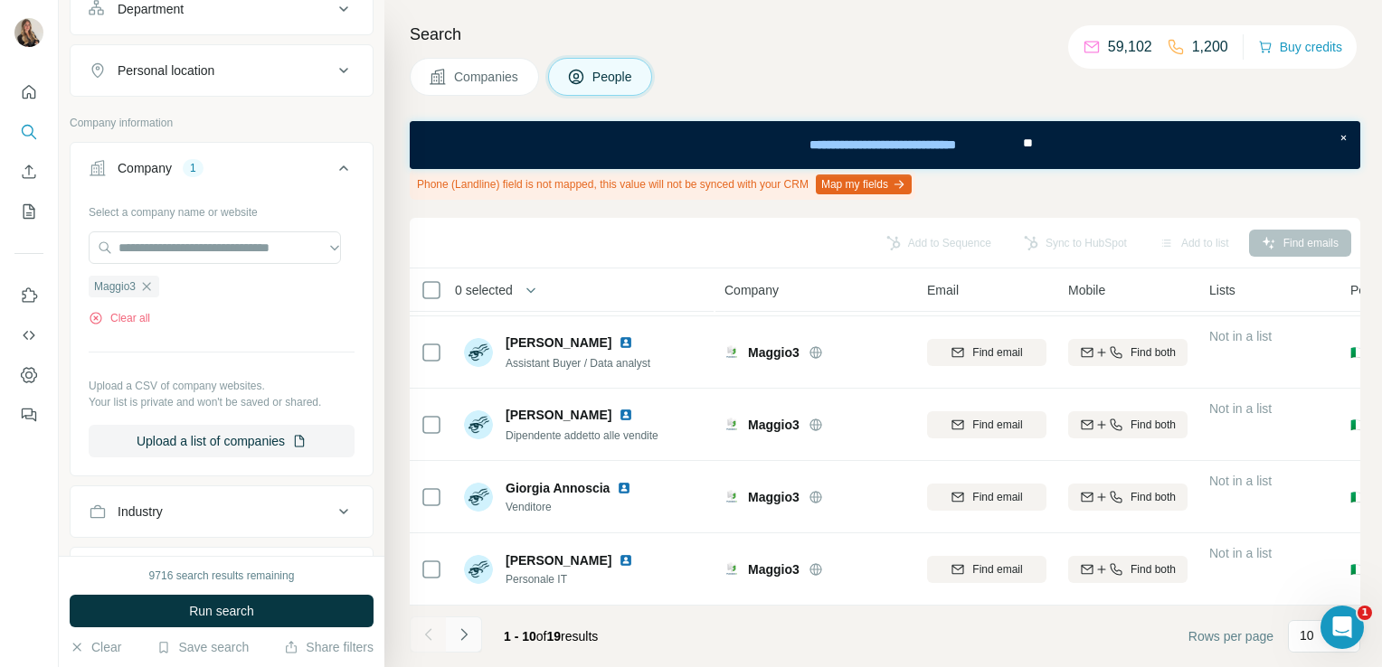
click at [465, 640] on icon "Navigate to next page" at bounding box center [464, 635] width 18 height 18
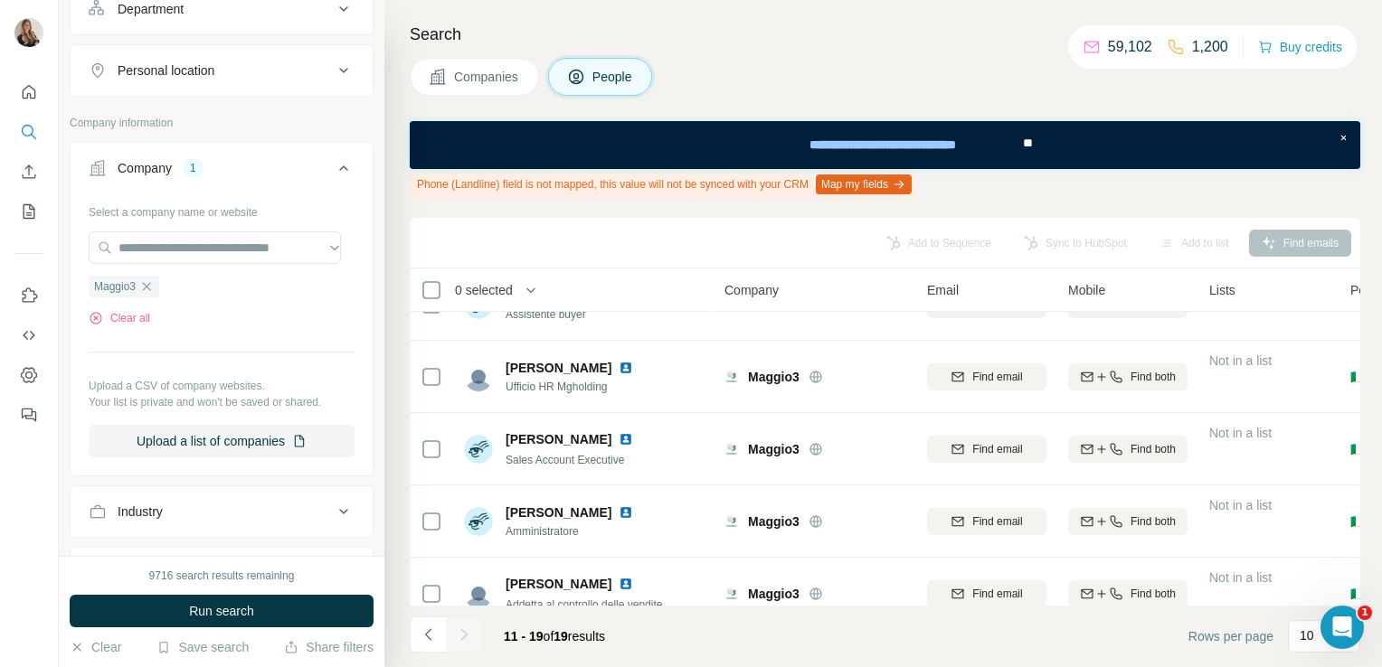
scroll to position [43, 0]
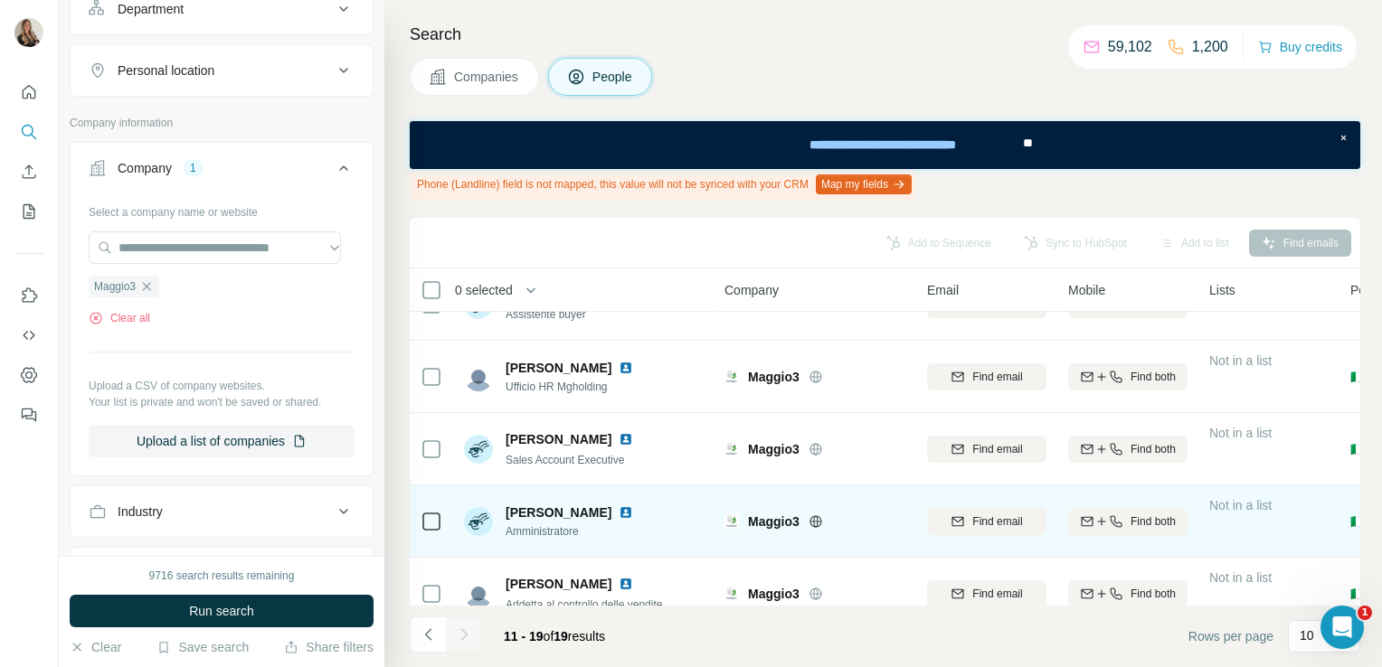
click at [619, 512] on img at bounding box center [626, 513] width 14 height 14
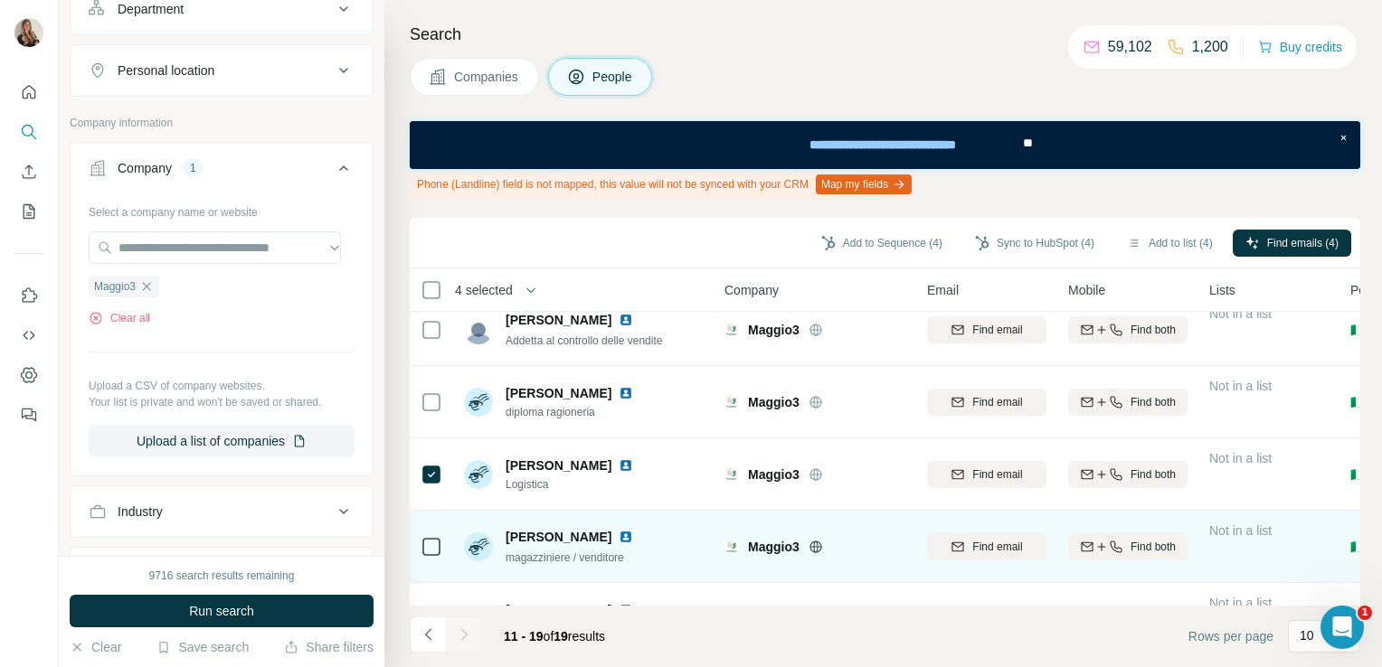
scroll to position [365, 0]
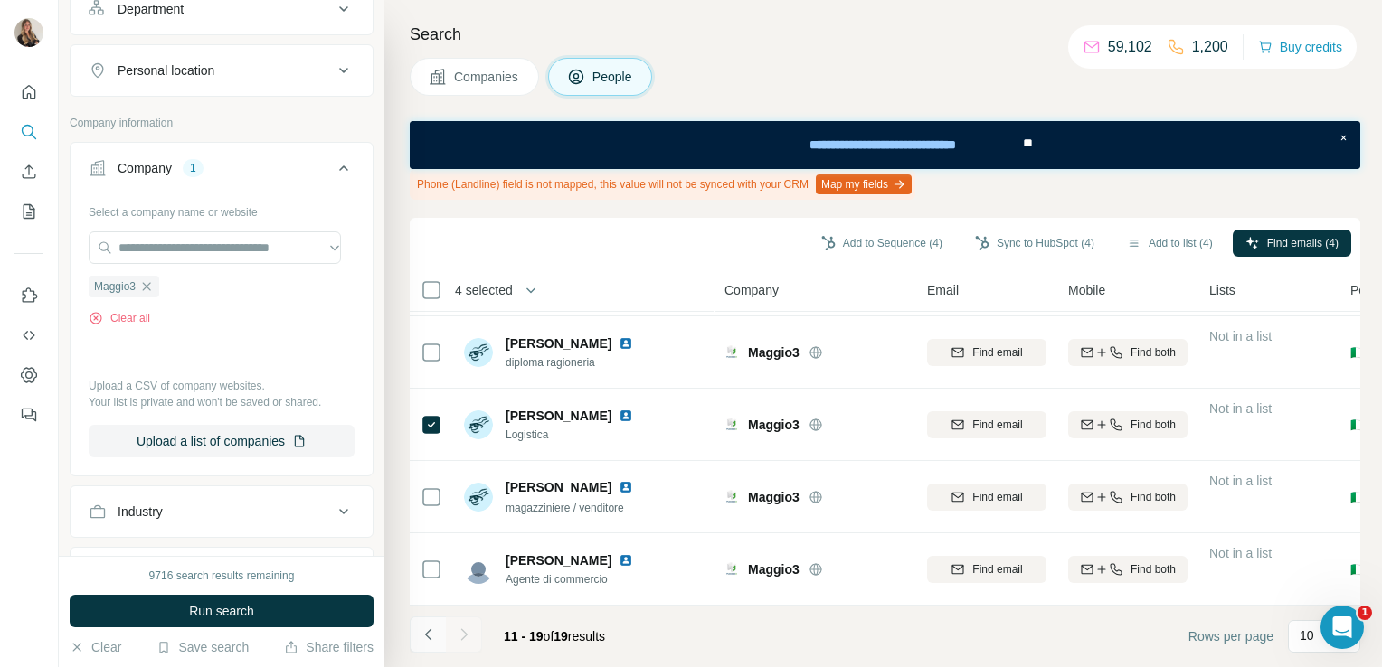
click at [427, 645] on button "Navigate to previous page" at bounding box center [428, 635] width 36 height 36
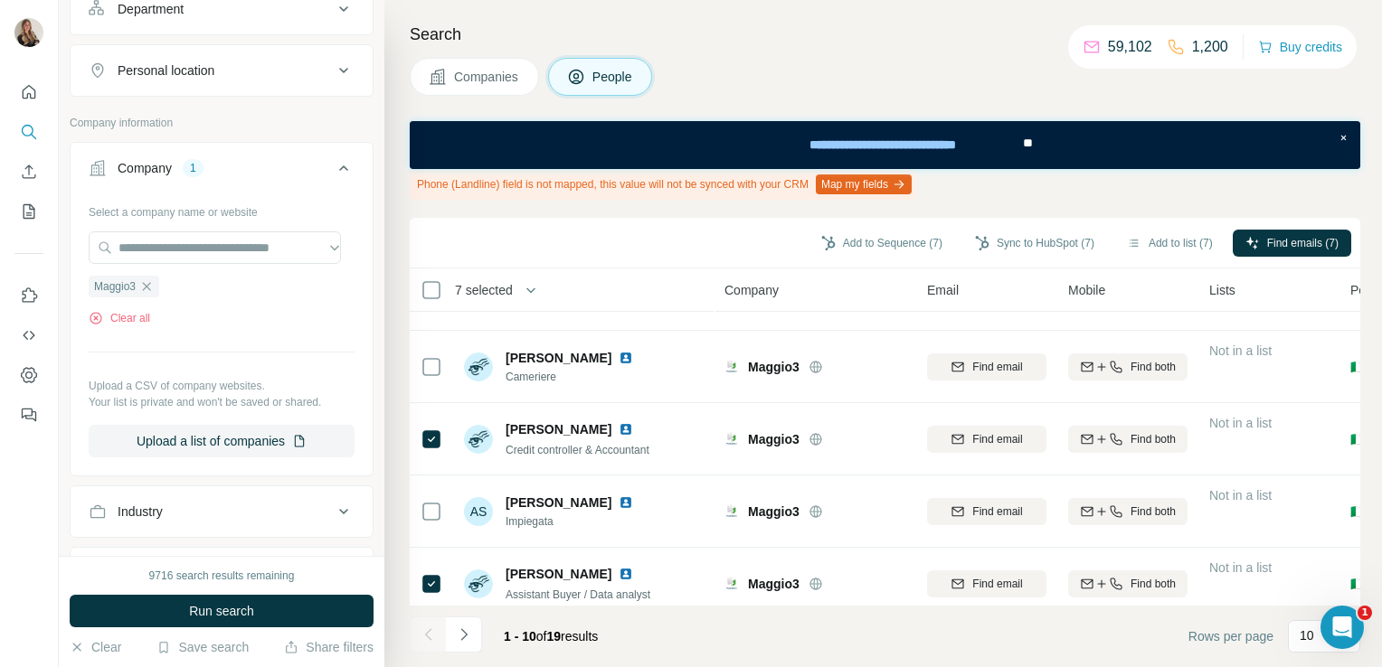
scroll to position [210, 0]
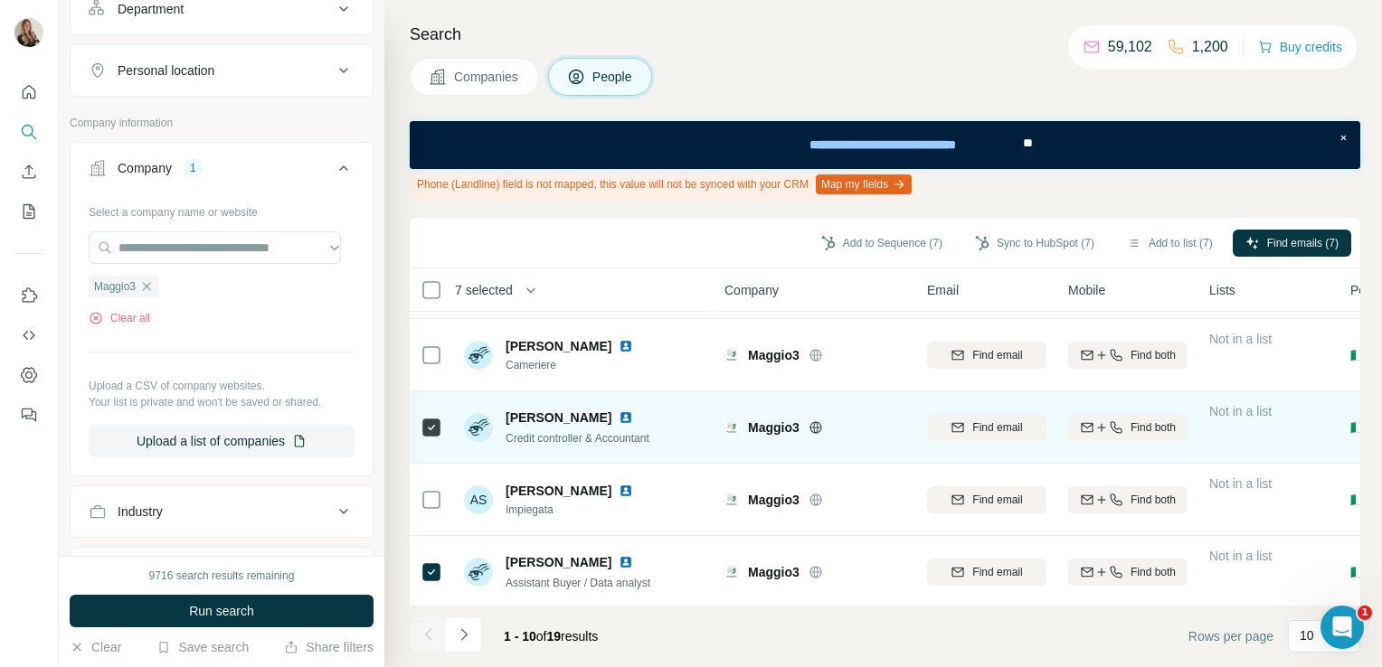
click at [619, 412] on img at bounding box center [626, 418] width 14 height 14
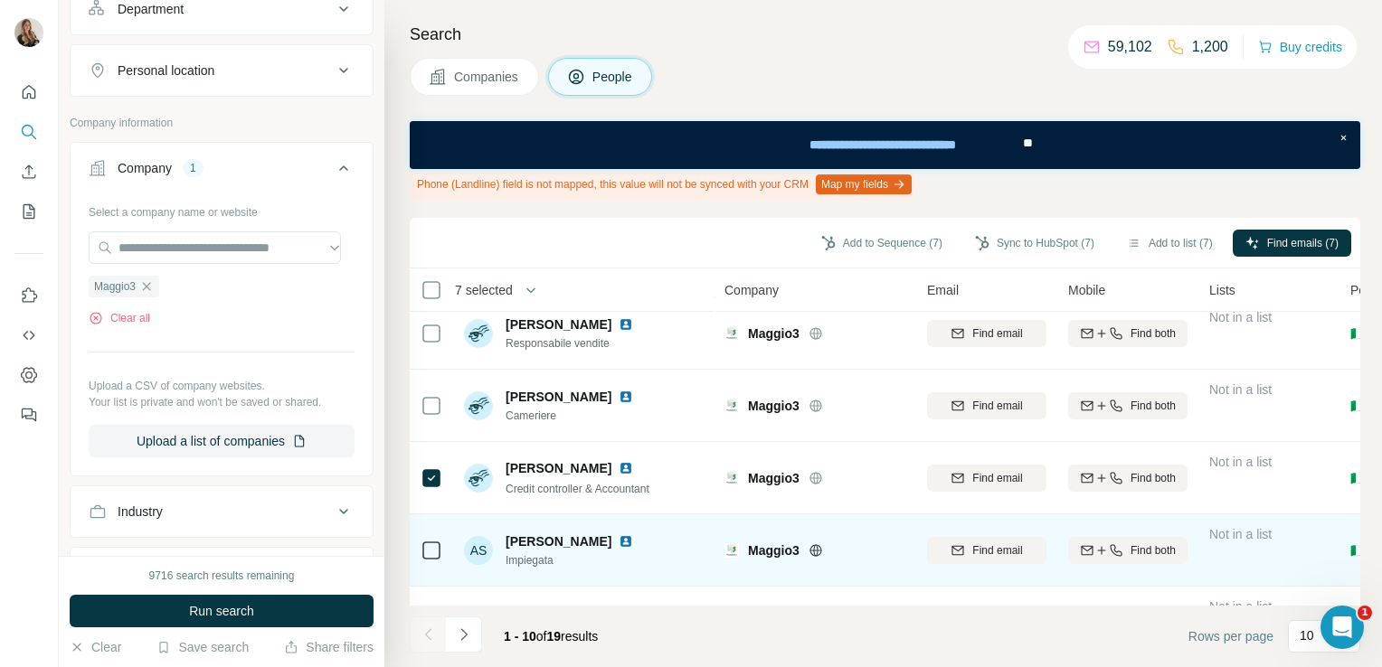
scroll to position [0, 0]
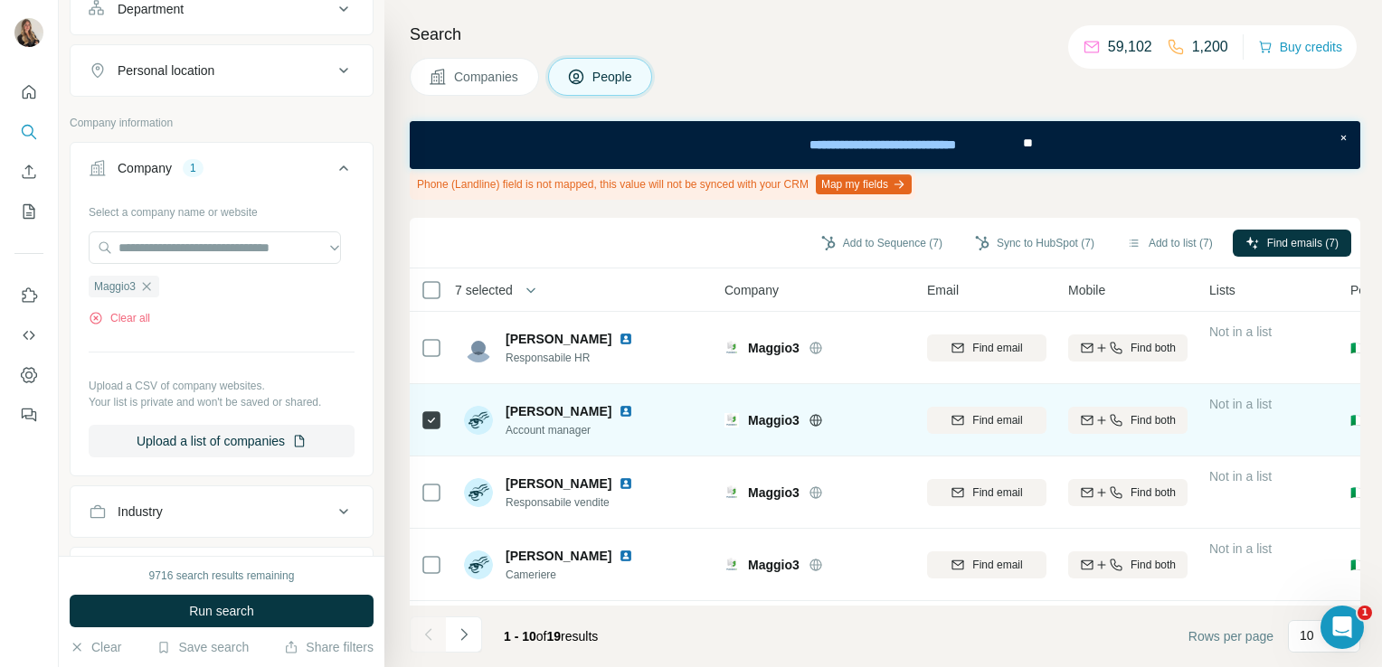
click at [633, 418] on img at bounding box center [626, 411] width 14 height 14
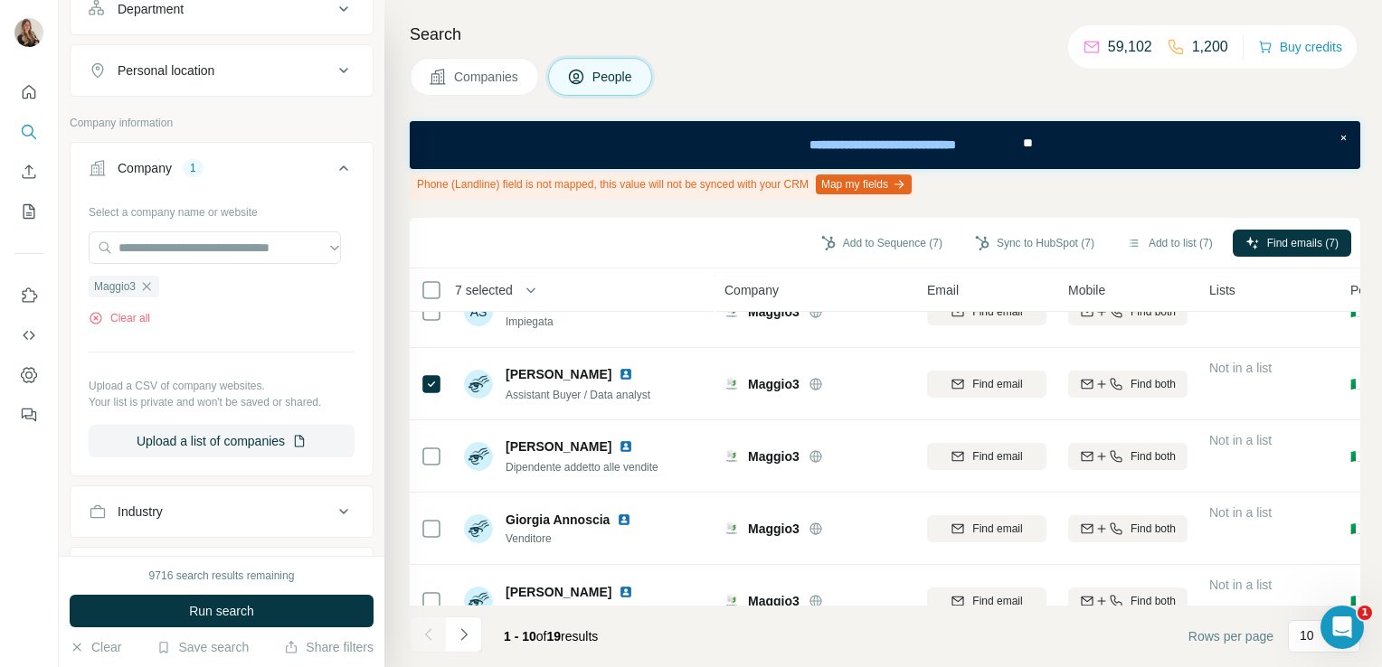
scroll to position [438, 0]
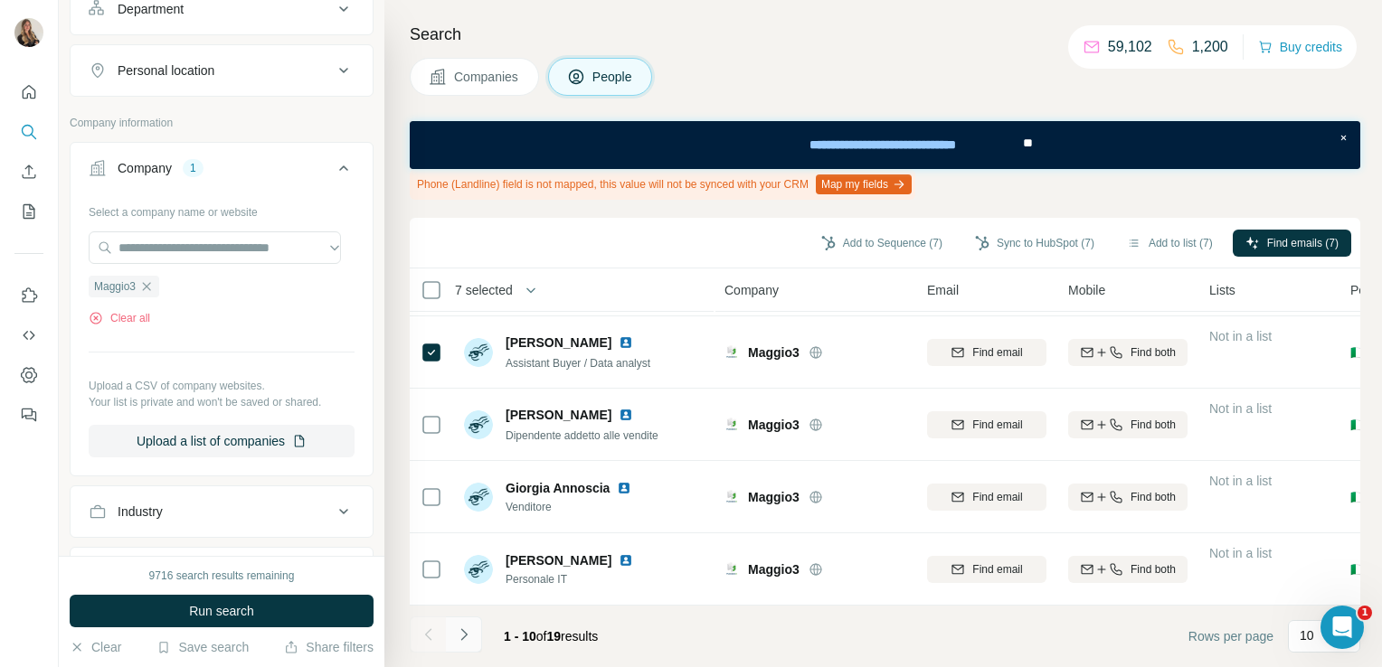
click at [471, 631] on icon "Navigate to next page" at bounding box center [464, 635] width 18 height 18
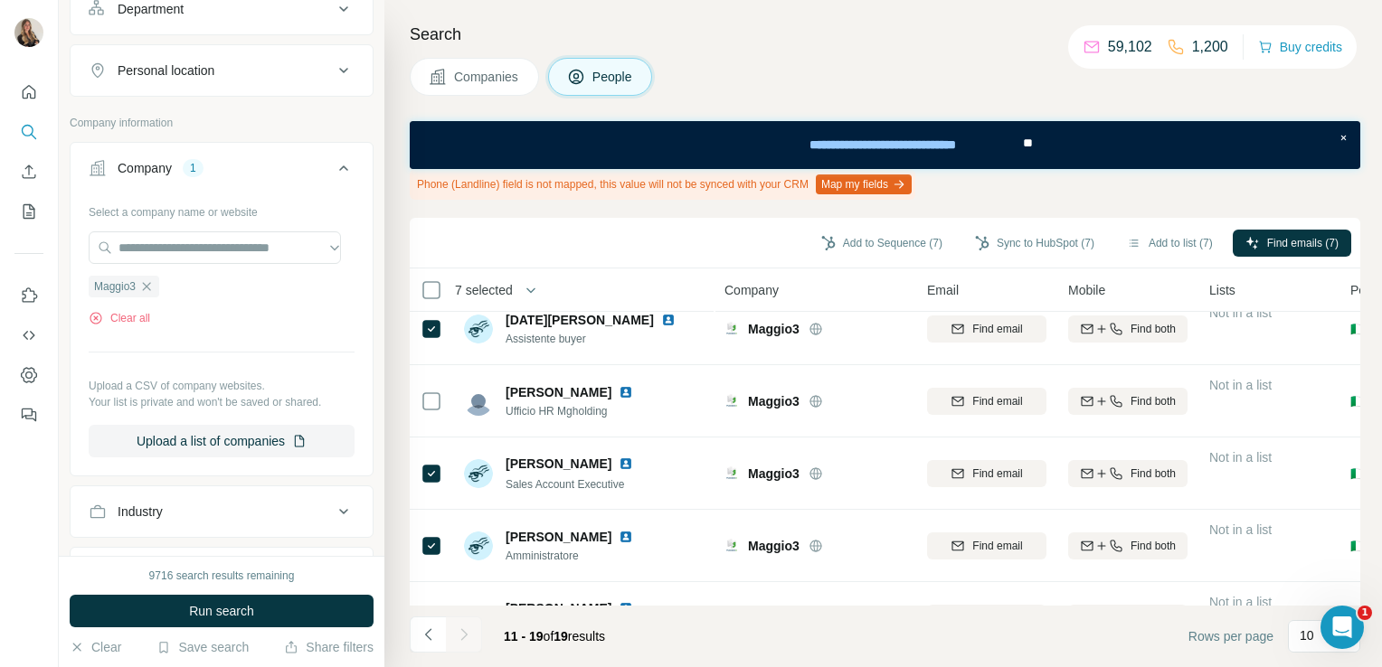
scroll to position [0, 0]
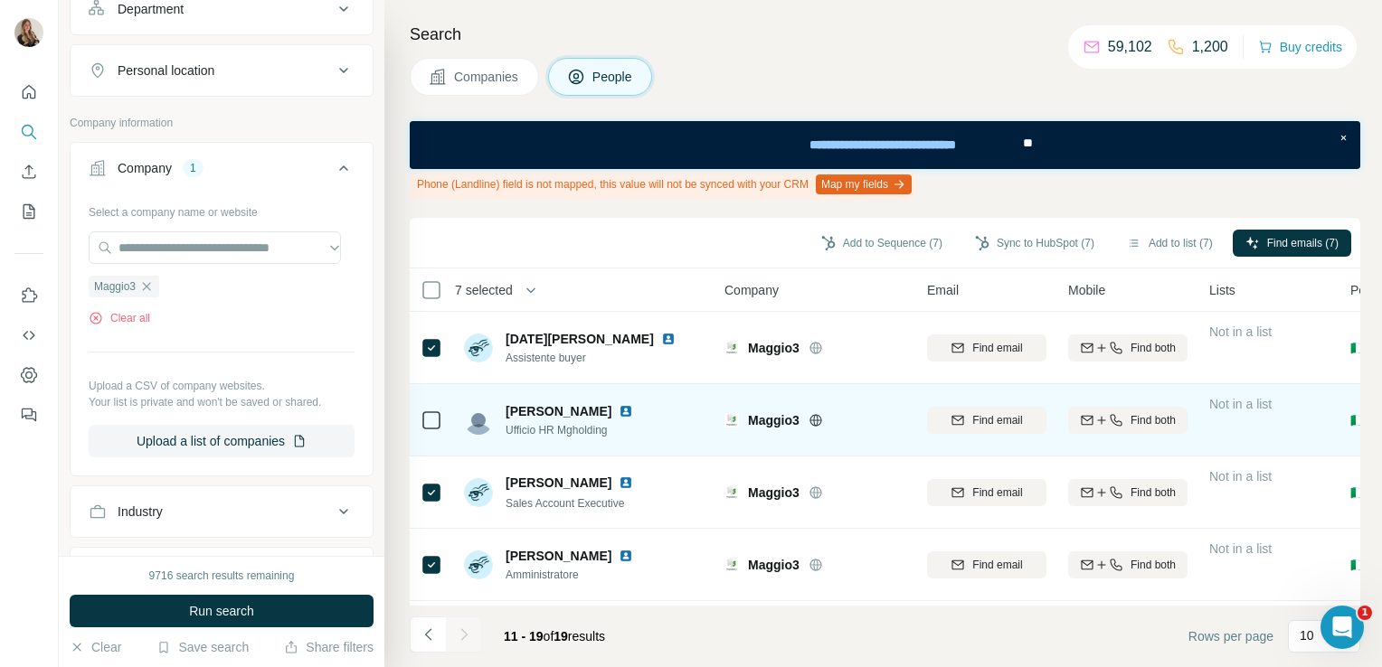
click at [633, 412] on img at bounding box center [626, 411] width 14 height 14
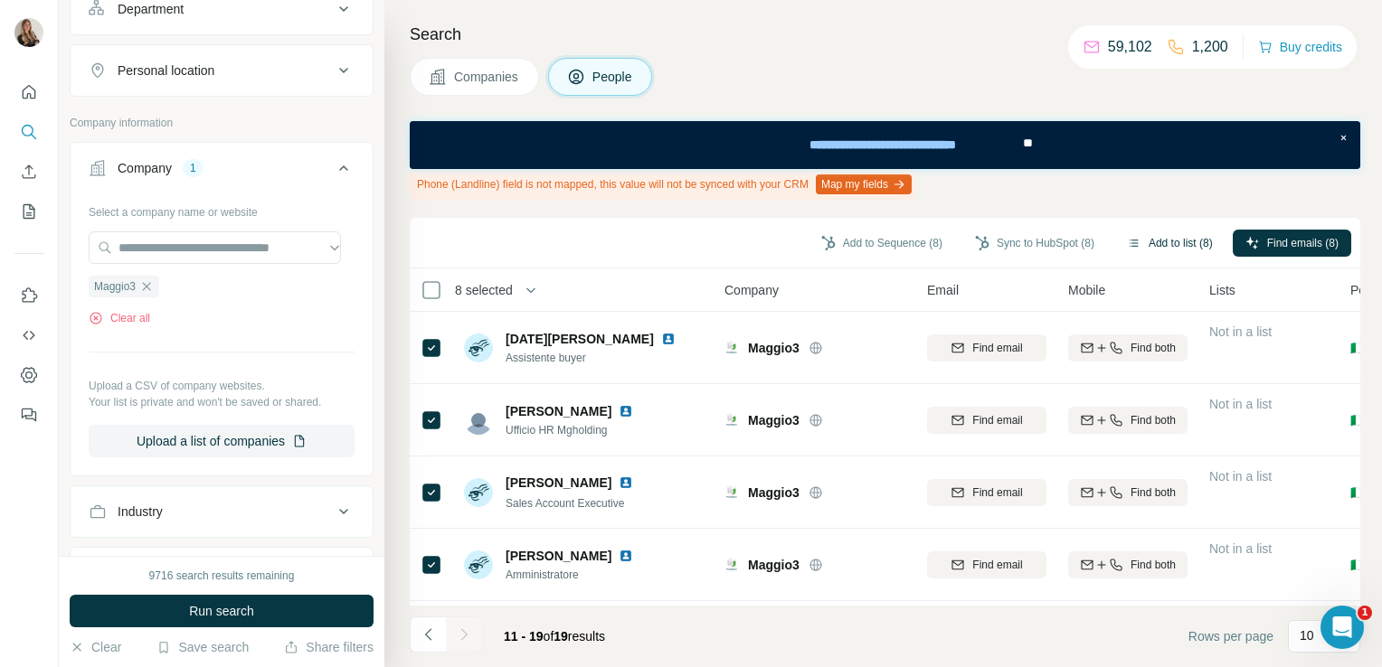
click at [1137, 250] on button "Add to list (8)" at bounding box center [1169, 243] width 111 height 27
click at [1179, 237] on body "New search Hide Company lookalikes Personal information Job title Seniority Dep…" at bounding box center [691, 333] width 1382 height 667
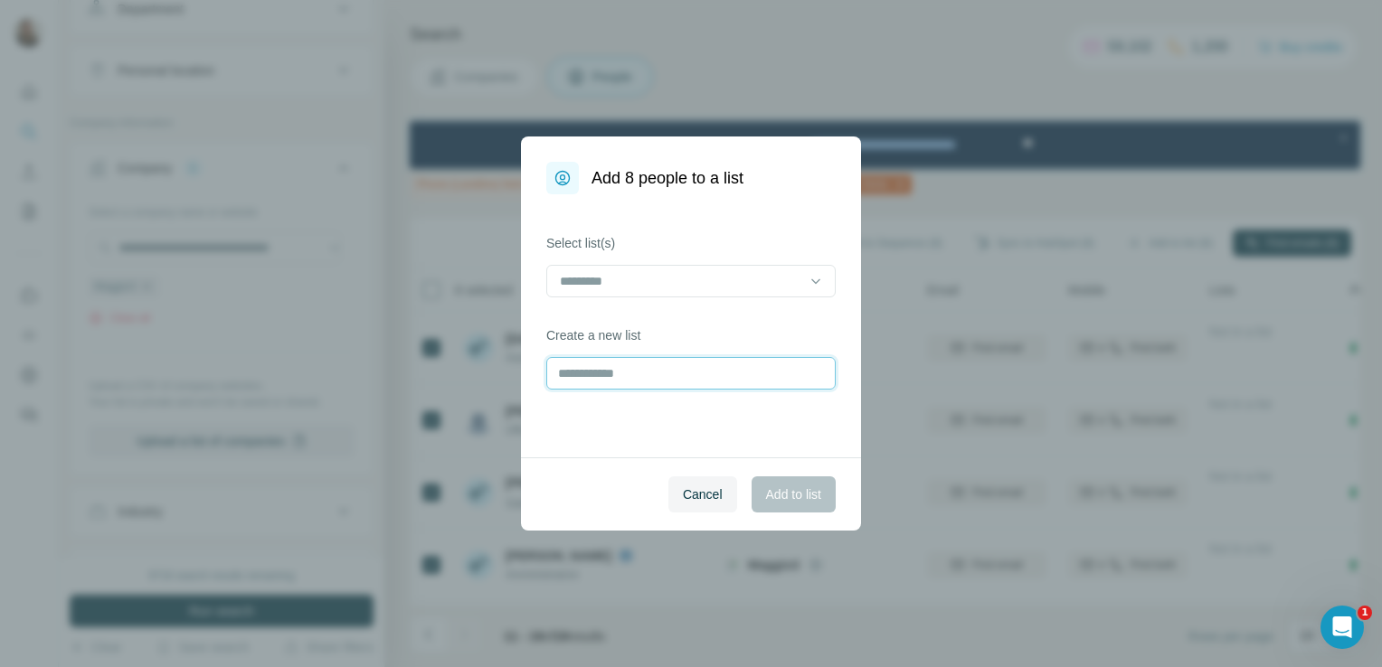
click at [720, 365] on input "text" at bounding box center [690, 373] width 289 height 33
type input "********"
click at [806, 492] on span "Add to list" at bounding box center [793, 495] width 55 height 18
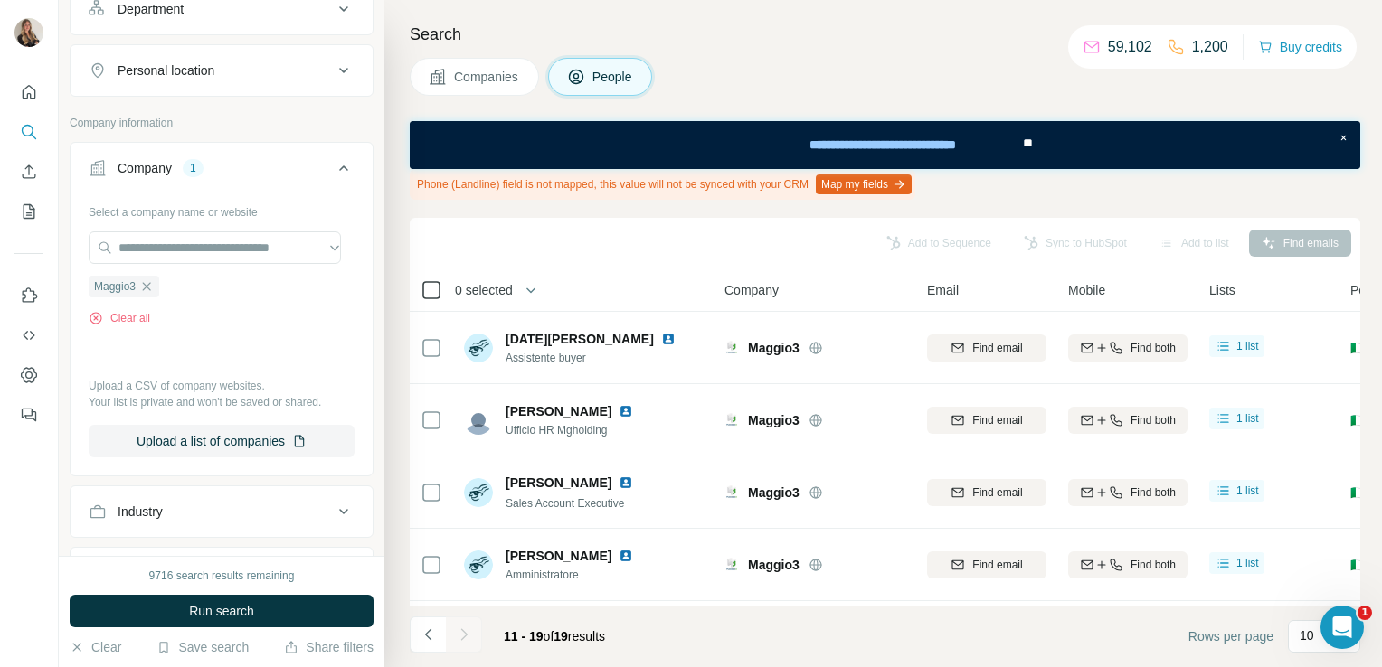
click at [440, 289] on icon at bounding box center [432, 290] width 22 height 22
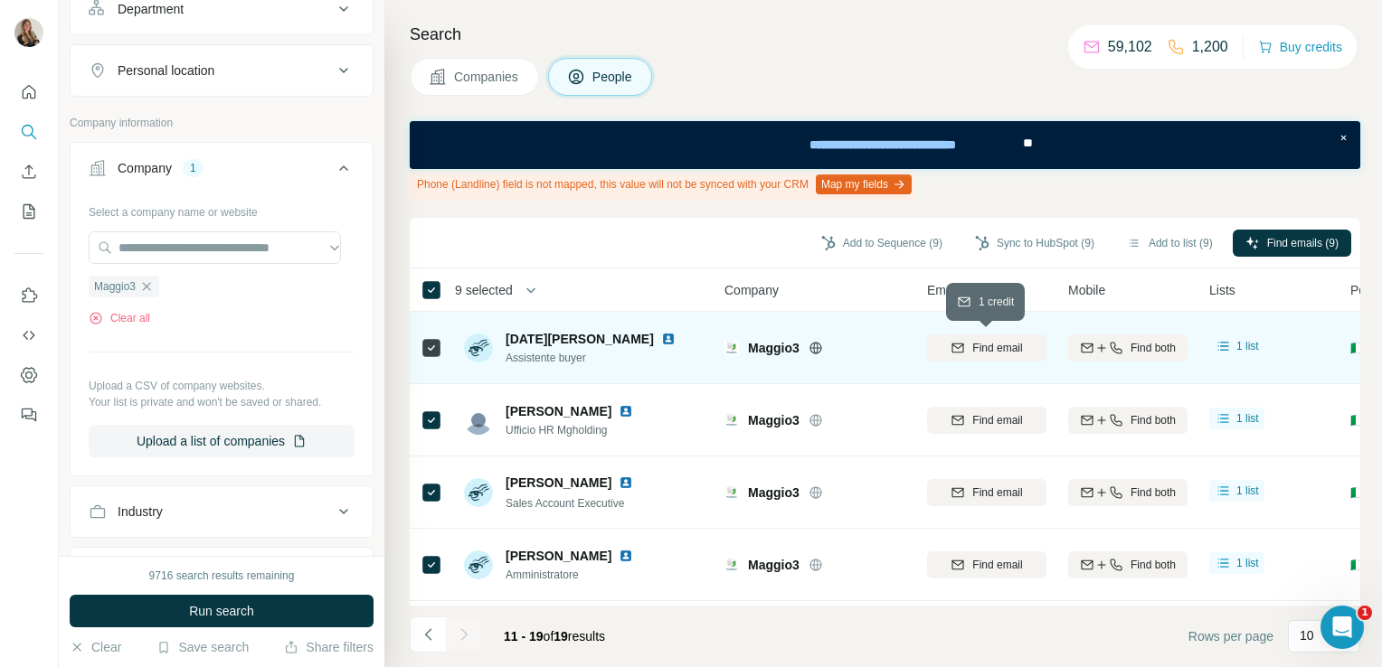
scroll to position [365, 0]
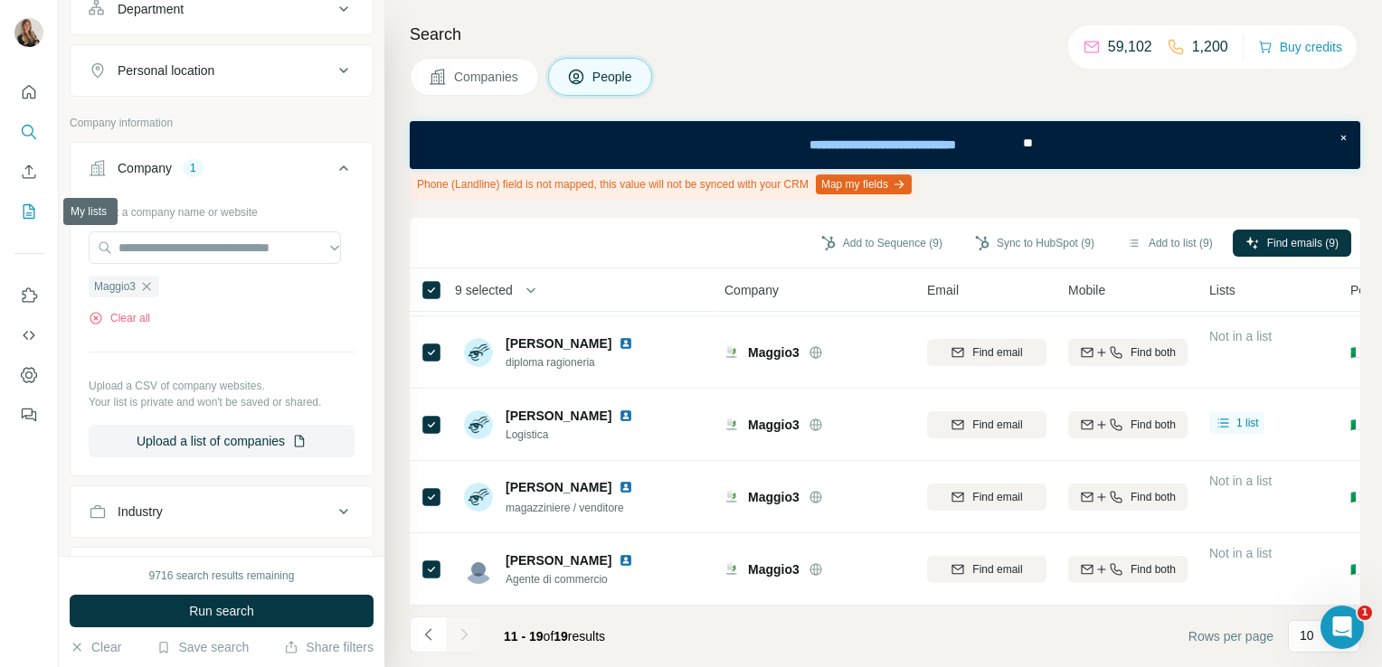
click at [18, 204] on button "My lists" at bounding box center [28, 211] width 29 height 33
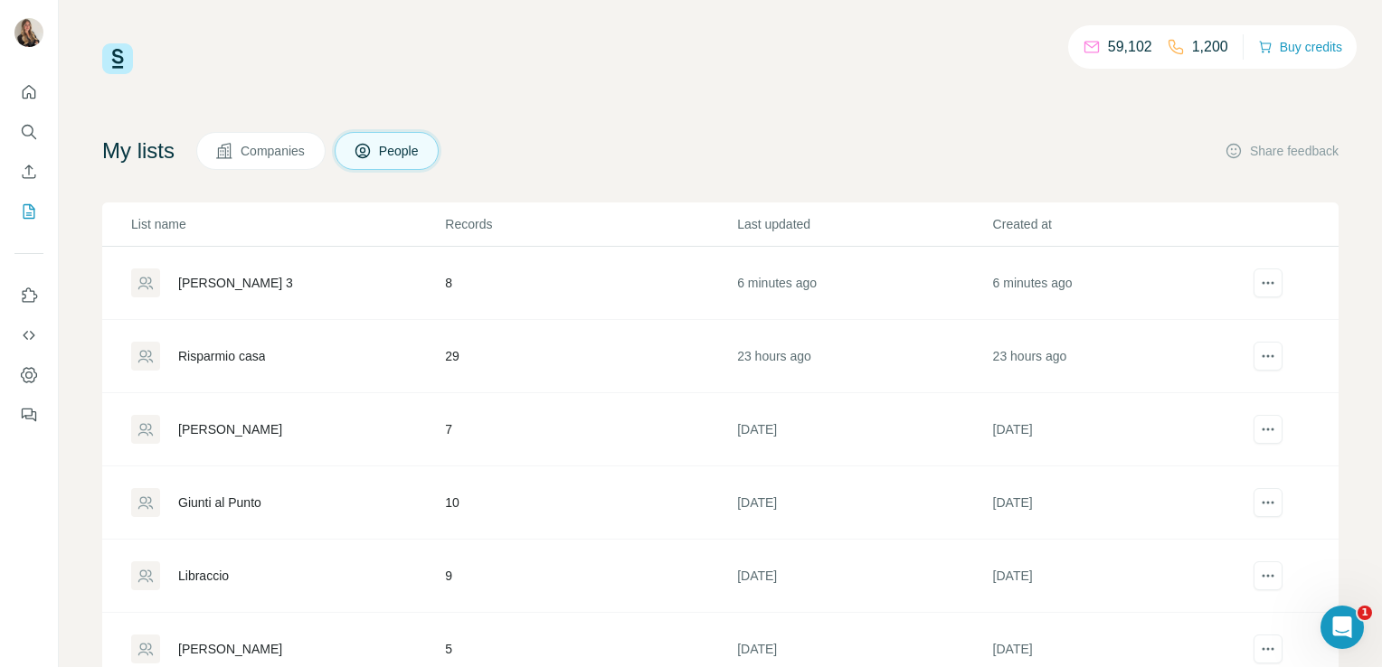
click at [217, 276] on div "[PERSON_NAME] 3" at bounding box center [235, 283] width 115 height 18
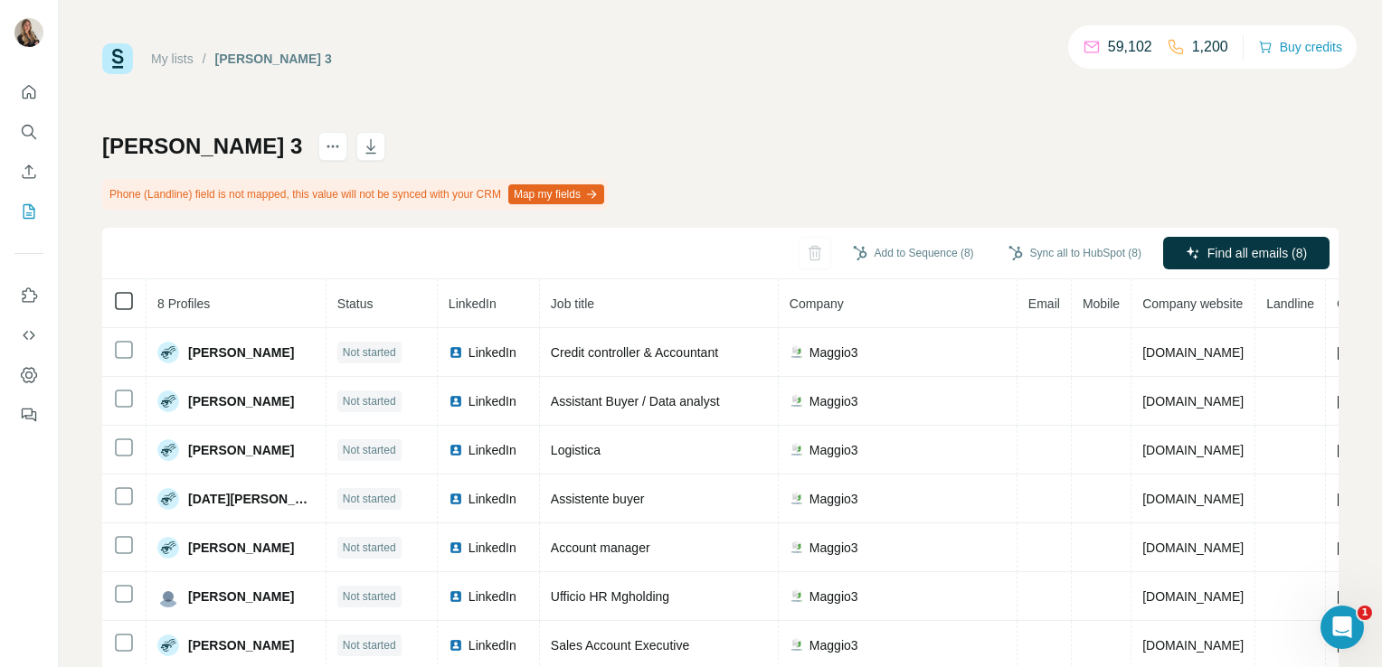
click at [118, 311] on icon at bounding box center [124, 301] width 22 height 22
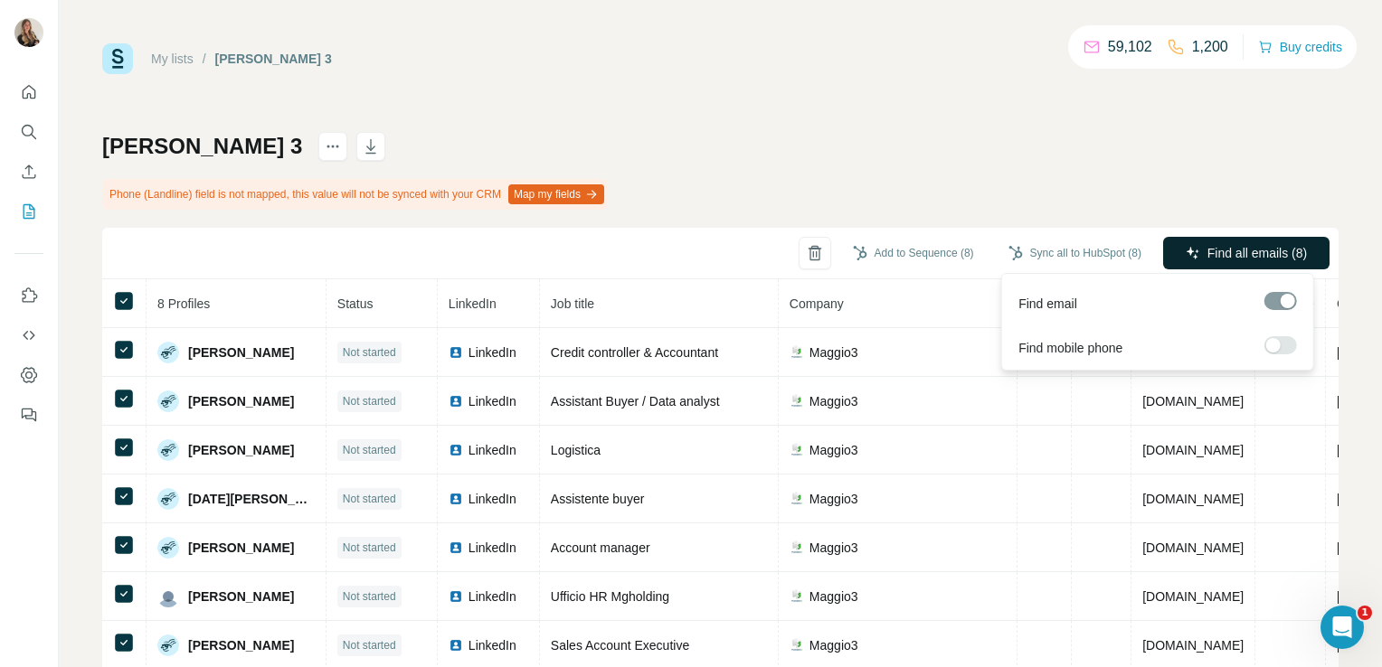
click at [1216, 260] on span "Find all emails (8)" at bounding box center [1256, 253] width 99 height 18
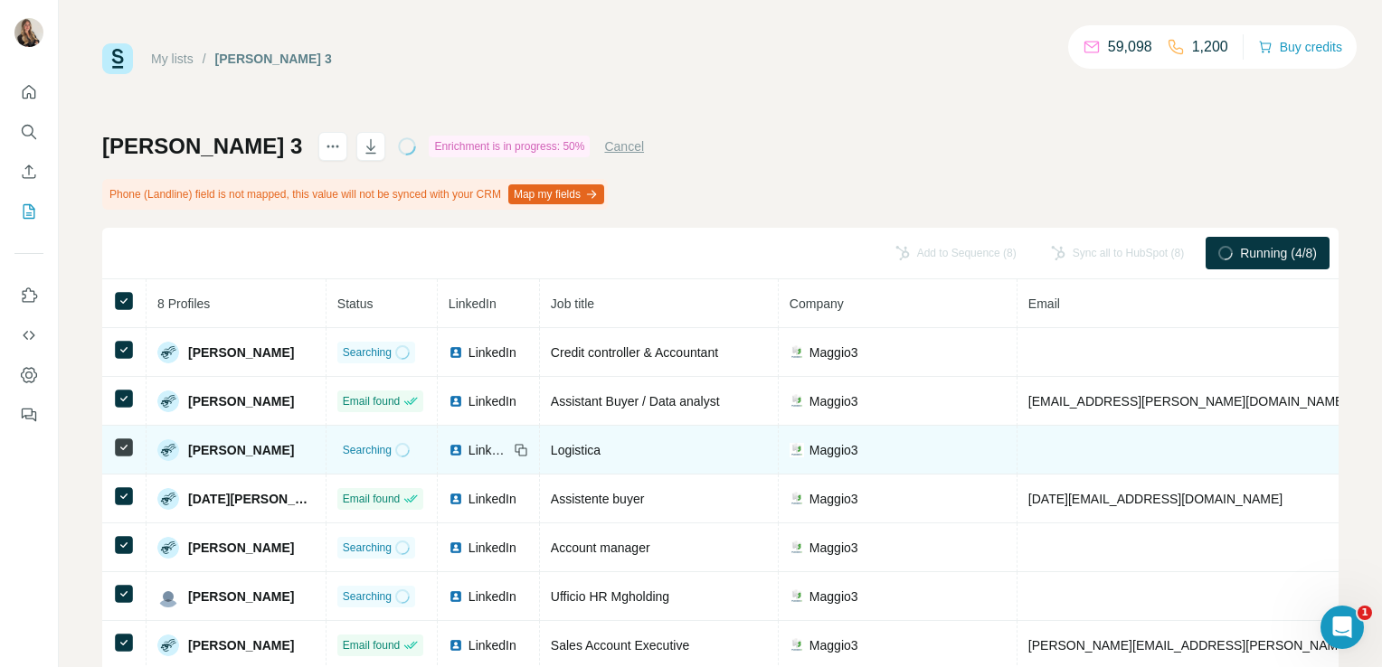
scroll to position [100, 0]
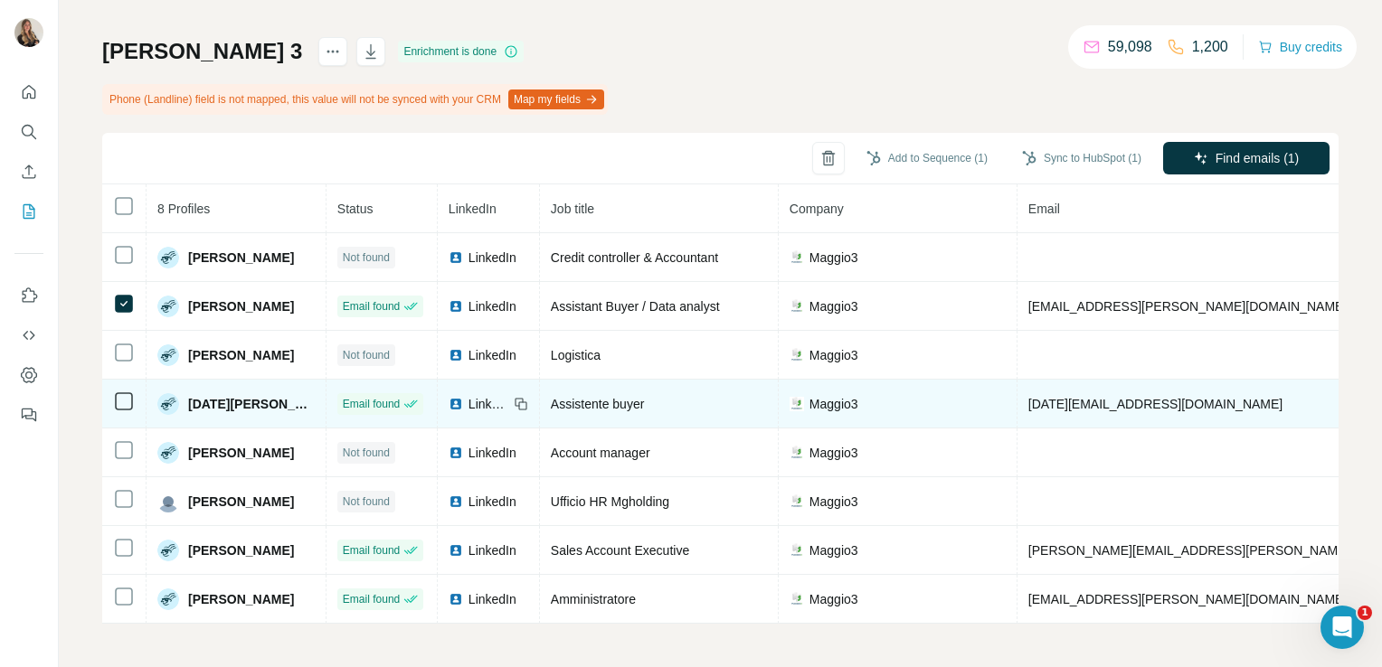
click at [113, 397] on icon at bounding box center [124, 402] width 22 height 22
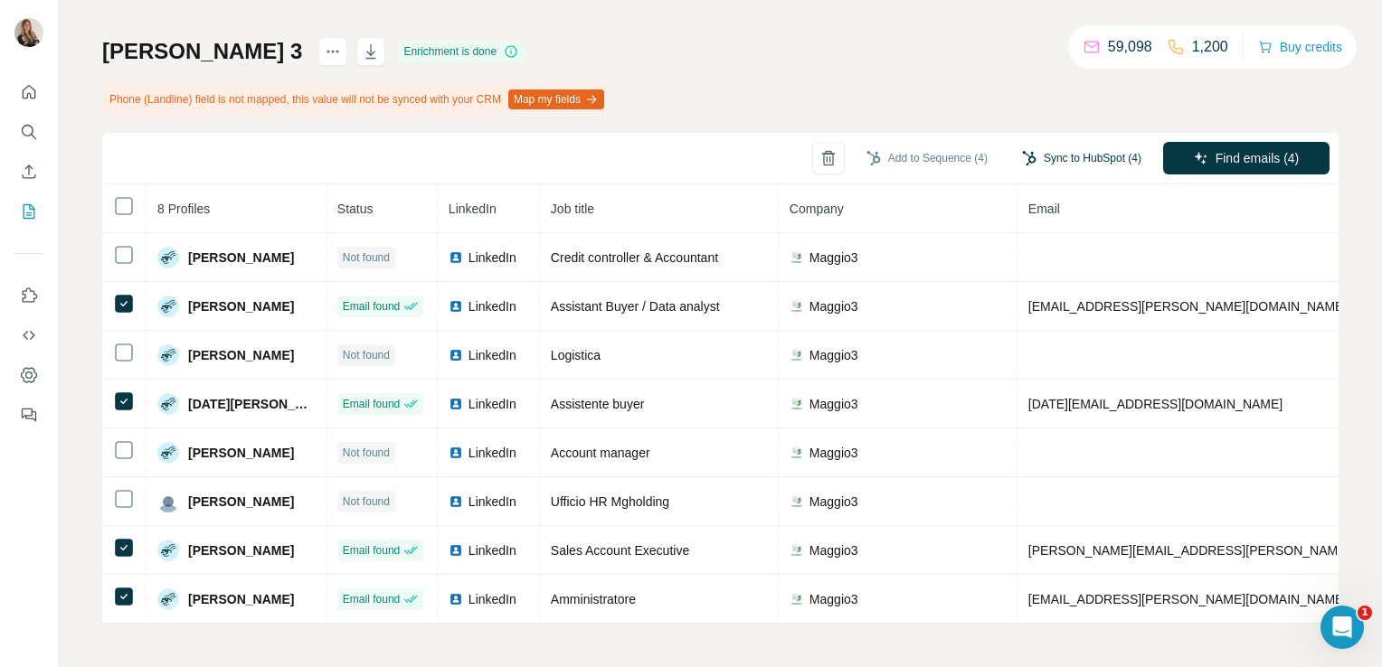
click at [1046, 157] on button "Sync to HubSpot (4)" at bounding box center [1081, 158] width 145 height 27
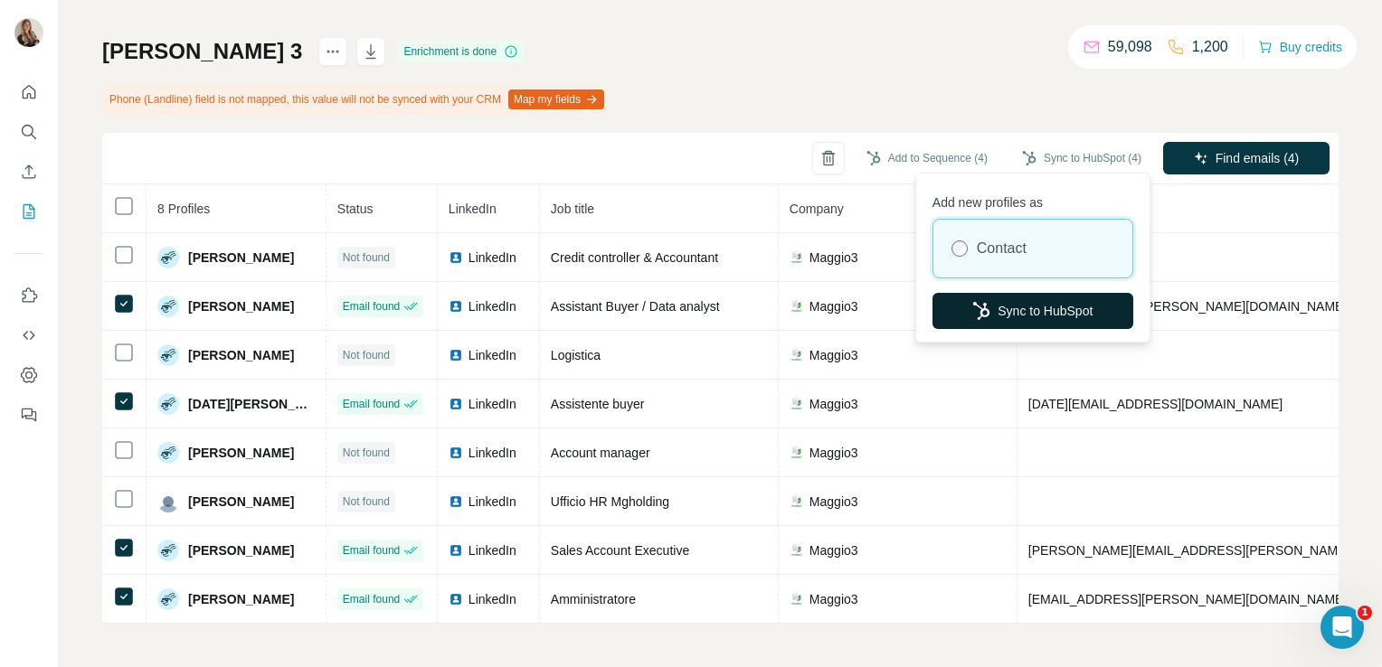
click at [1001, 303] on button "Sync to HubSpot" at bounding box center [1032, 311] width 201 height 36
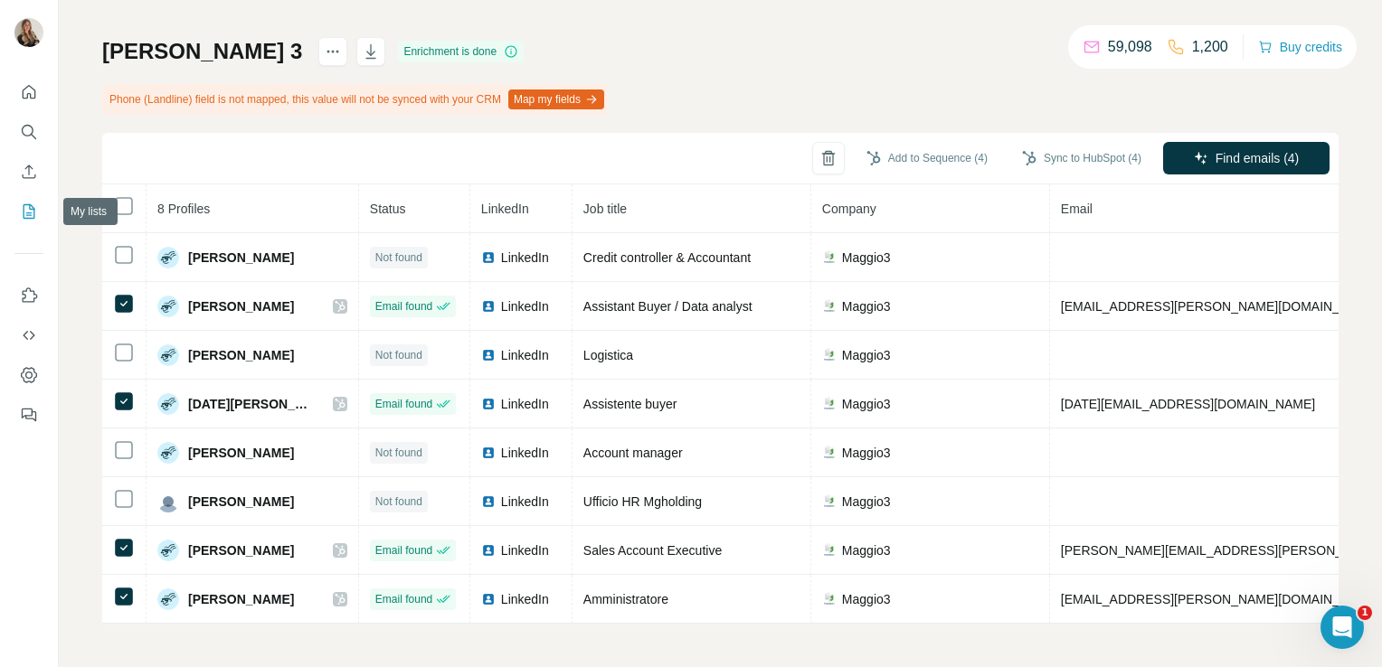
click at [33, 213] on icon "My lists" at bounding box center [30, 211] width 12 height 14
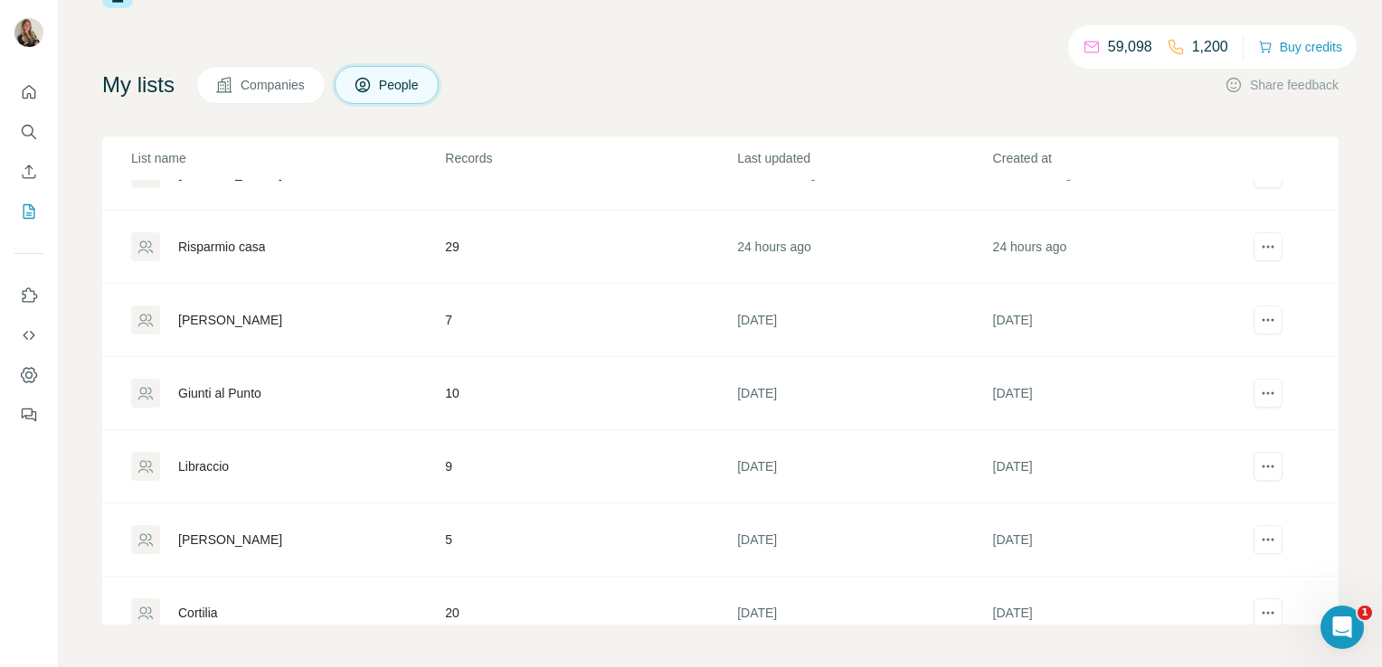
scroll to position [43, 0]
